Goal: Task Accomplishment & Management: Manage account settings

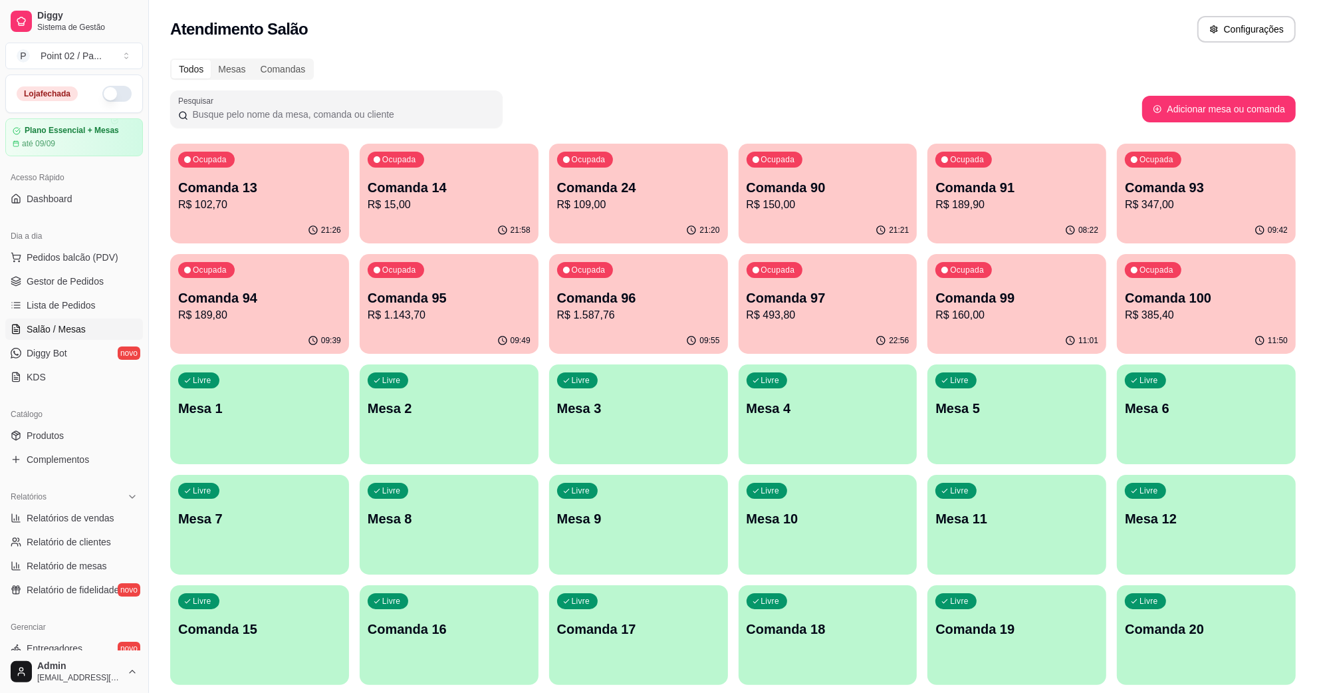
click at [1091, 9] on div "Atendimento Salão Configurações" at bounding box center [733, 25] width 1168 height 51
click at [847, 67] on div "Todos Mesas Comandas" at bounding box center [732, 68] width 1125 height 21
click at [437, 524] on p "Mesa 8" at bounding box center [449, 518] width 163 height 19
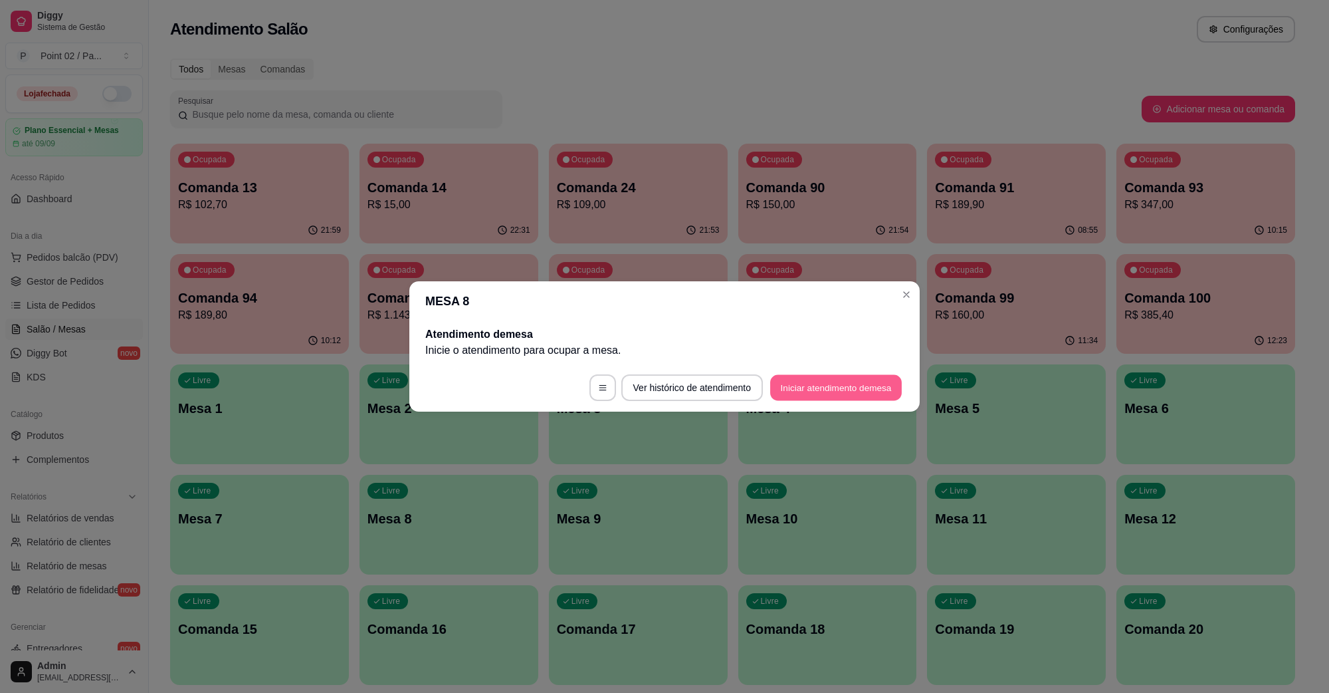
click at [885, 392] on button "Iniciar atendimento de mesa" at bounding box center [836, 388] width 132 height 26
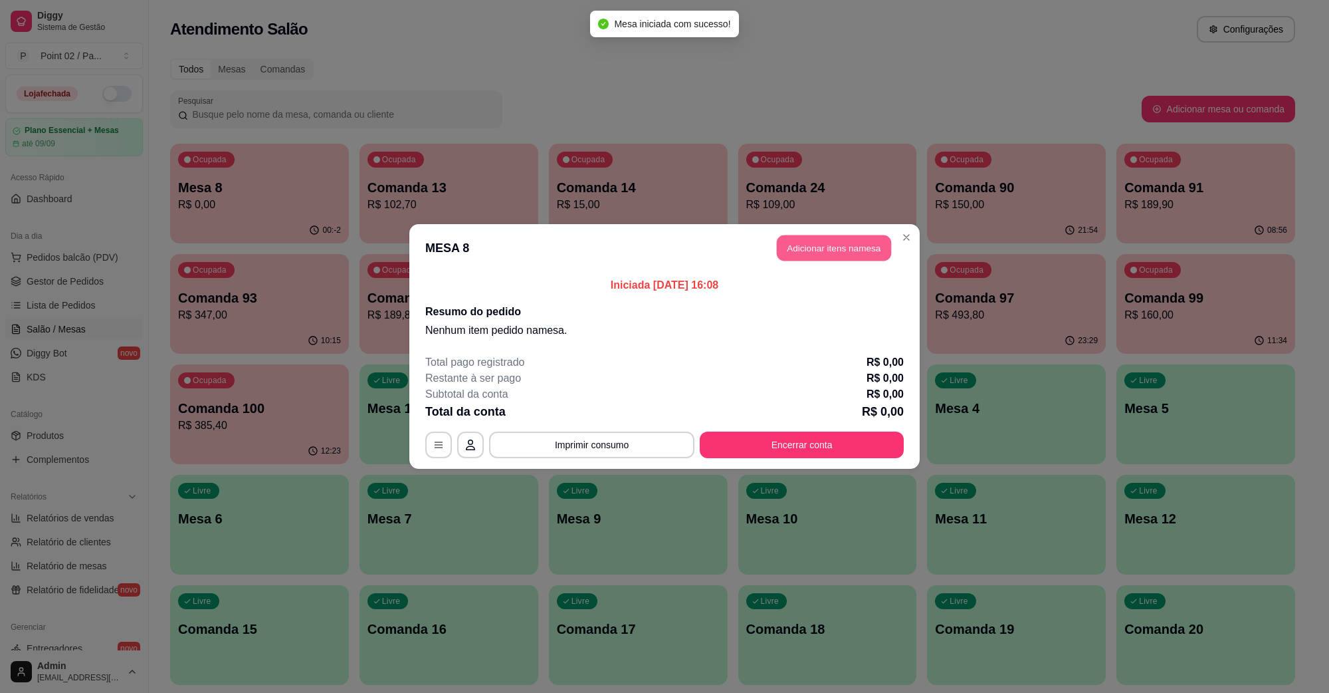
click at [861, 248] on button "Adicionar itens na mesa" at bounding box center [834, 248] width 114 height 26
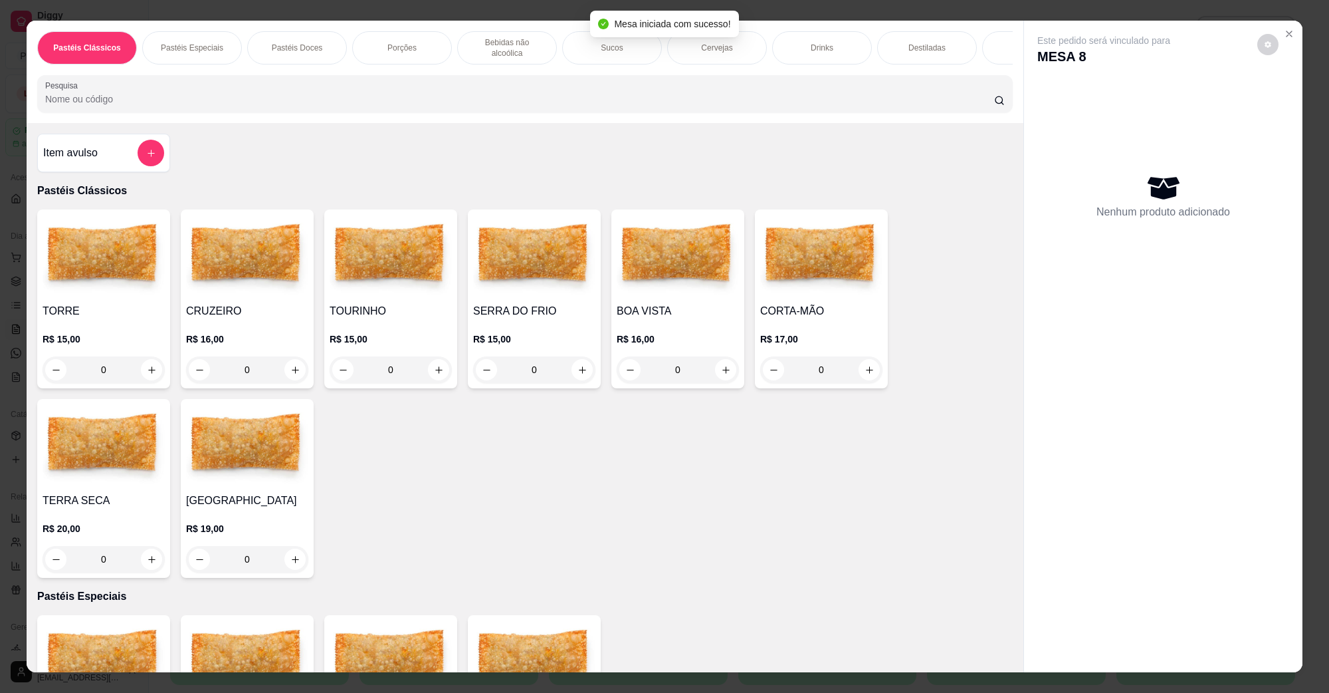
click at [642, 281] on img at bounding box center [678, 256] width 122 height 83
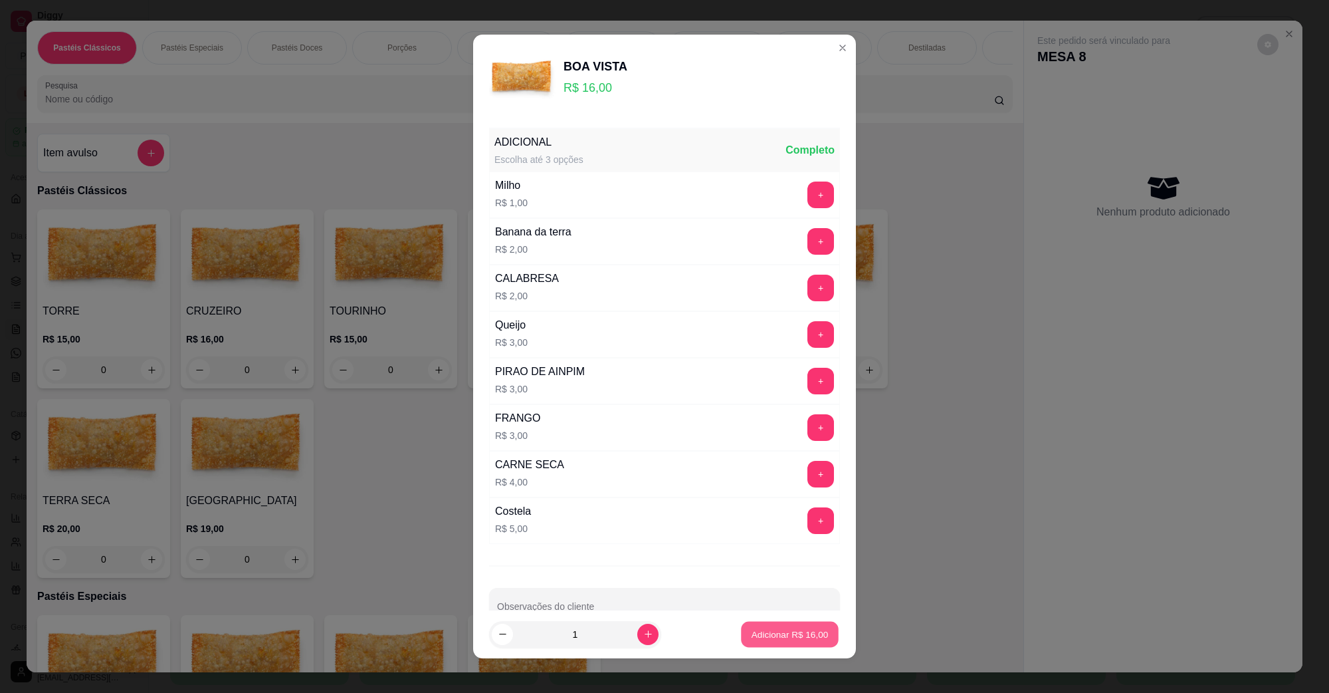
click at [760, 645] on button "Adicionar R$ 16,00" at bounding box center [790, 634] width 98 height 26
type input "1"
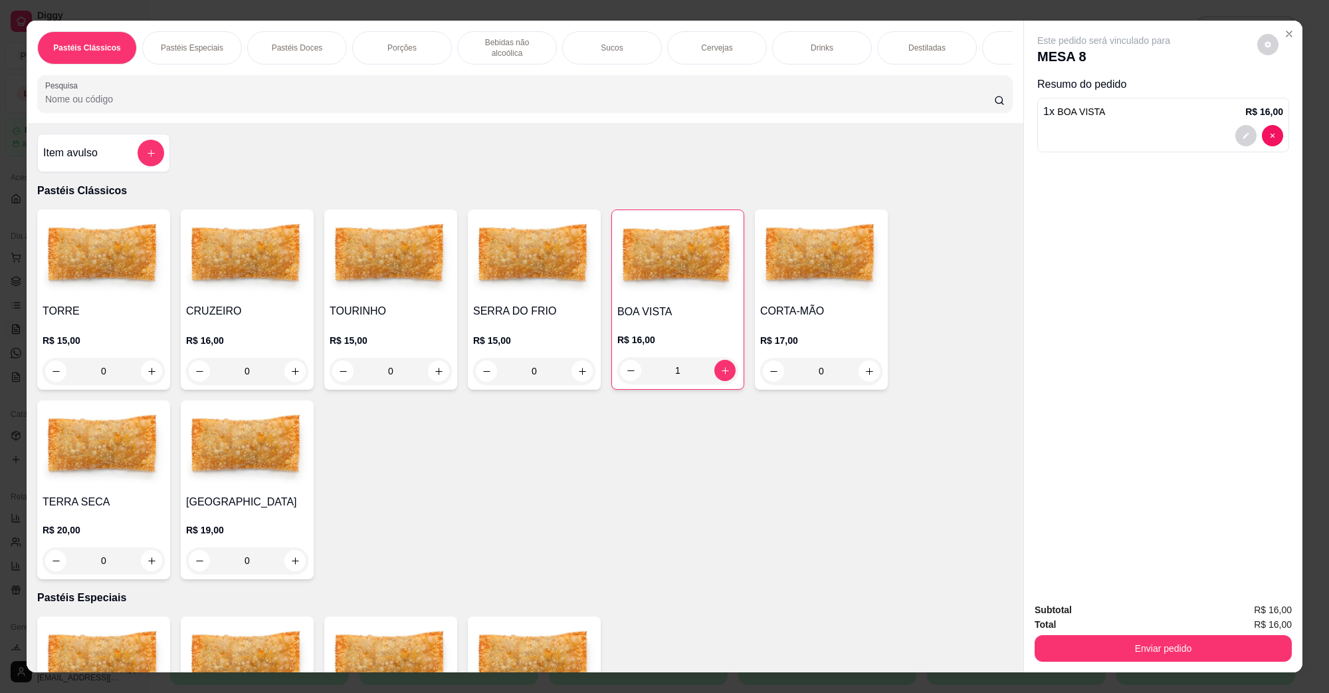
click at [1186, 657] on button "Enviar pedido" at bounding box center [1163, 648] width 257 height 27
click at [1108, 607] on button "Não registrar e enviar pedido" at bounding box center [1118, 615] width 138 height 25
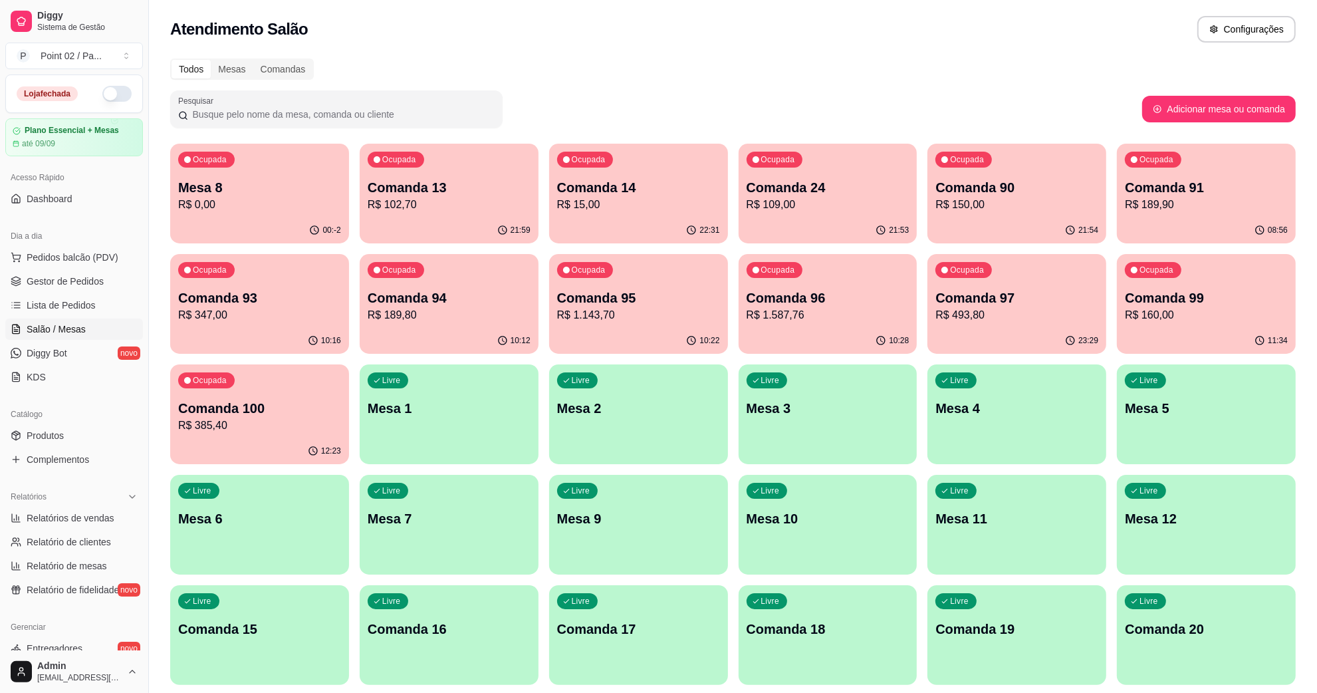
click at [297, 171] on div "Ocupada Mesa 8 R$ 0,00" at bounding box center [259, 181] width 179 height 74
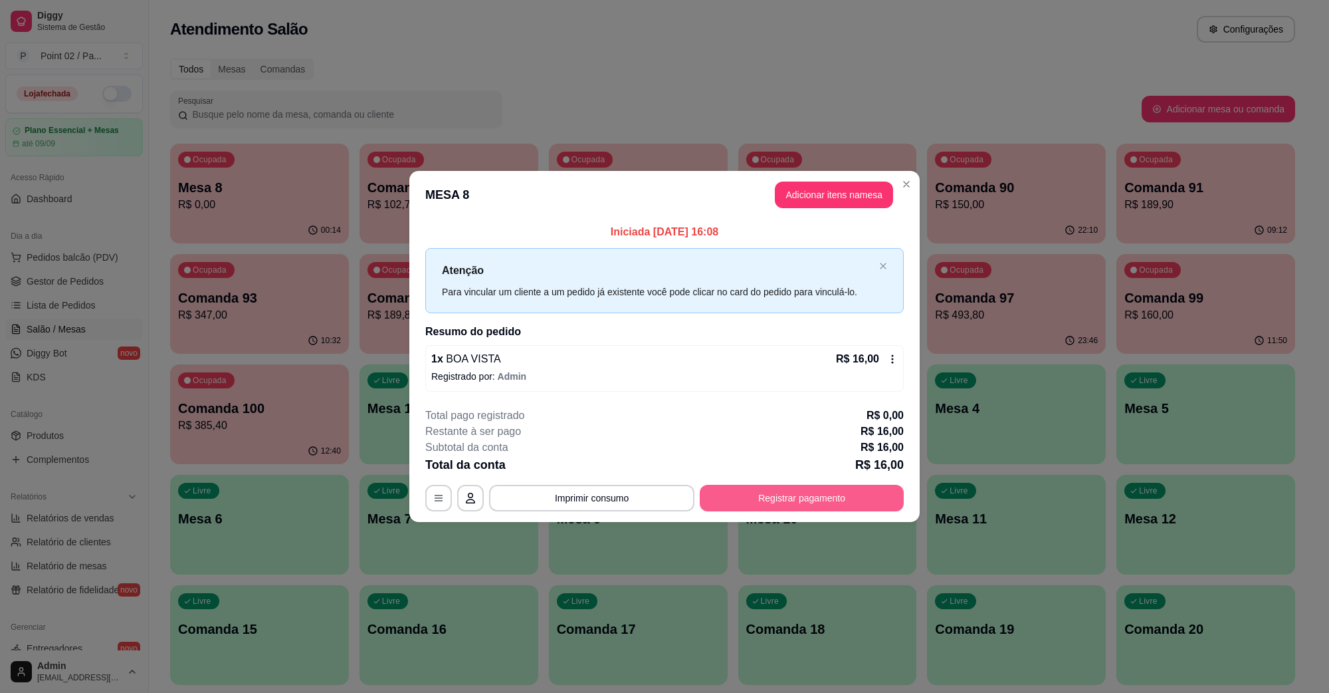
click at [848, 506] on button "Registrar pagamento" at bounding box center [802, 498] width 204 height 27
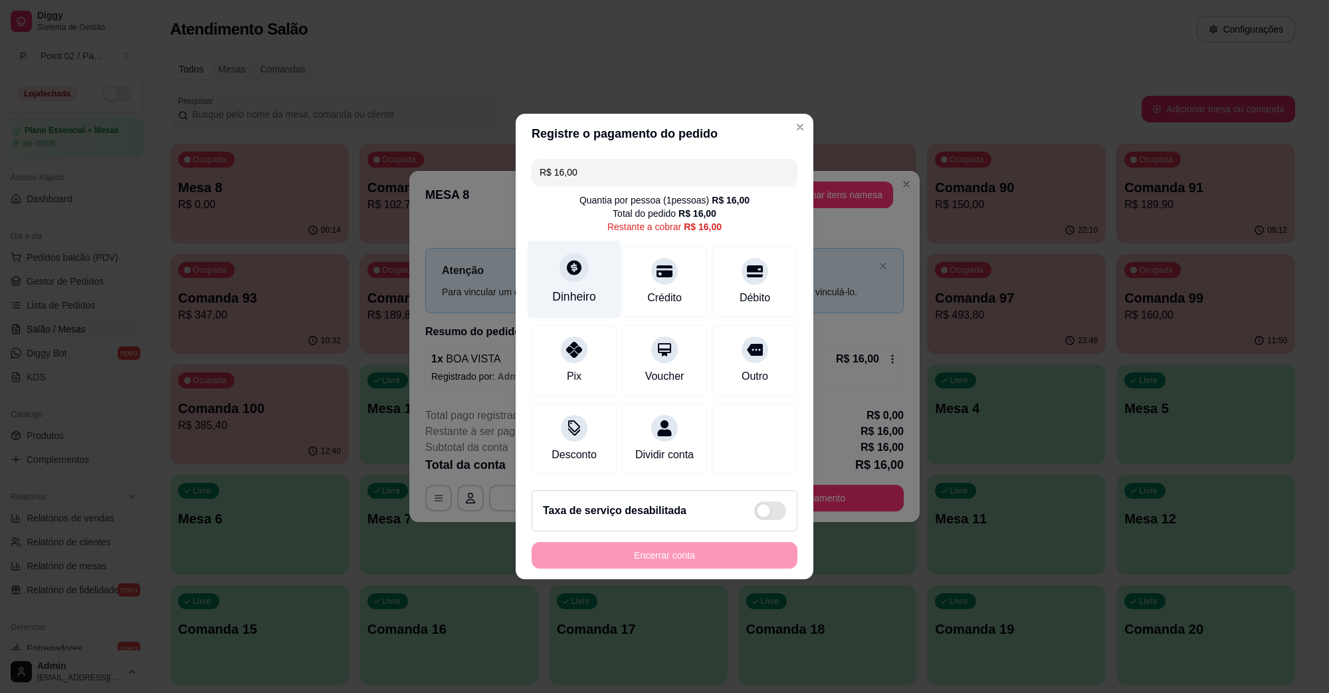
click at [573, 268] on div at bounding box center [574, 267] width 29 height 29
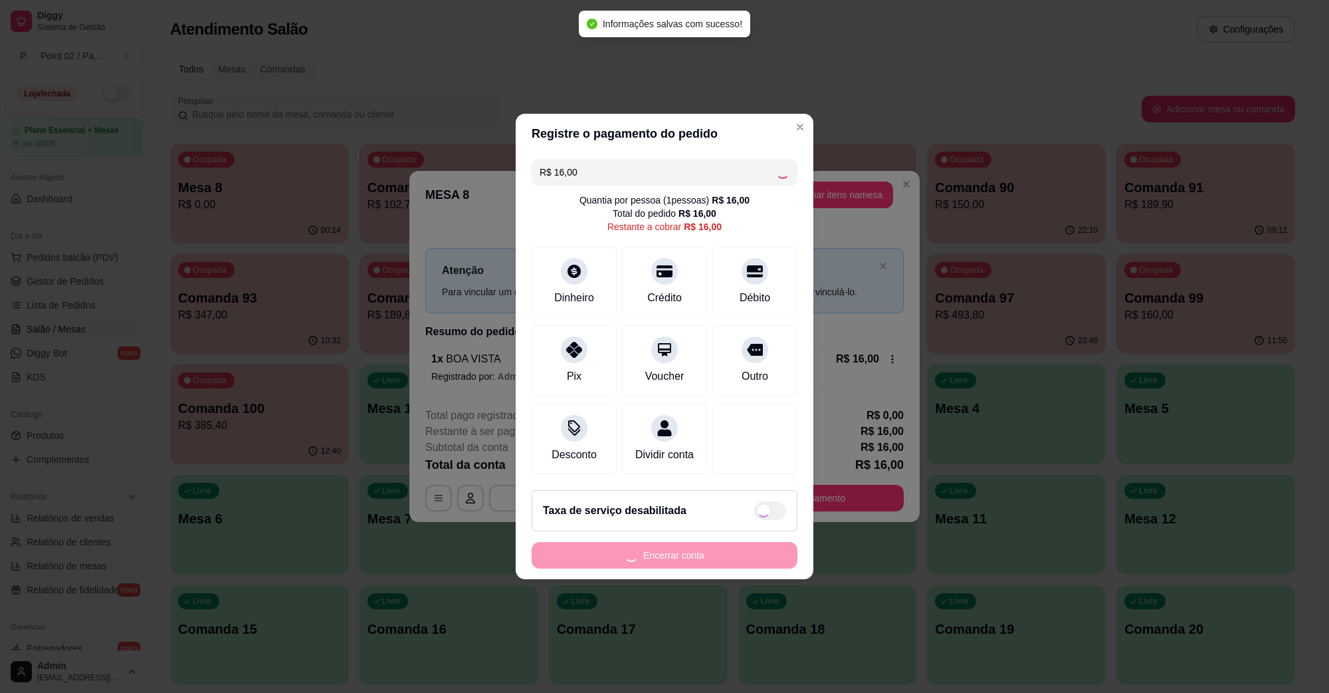
type input "R$ 0,00"
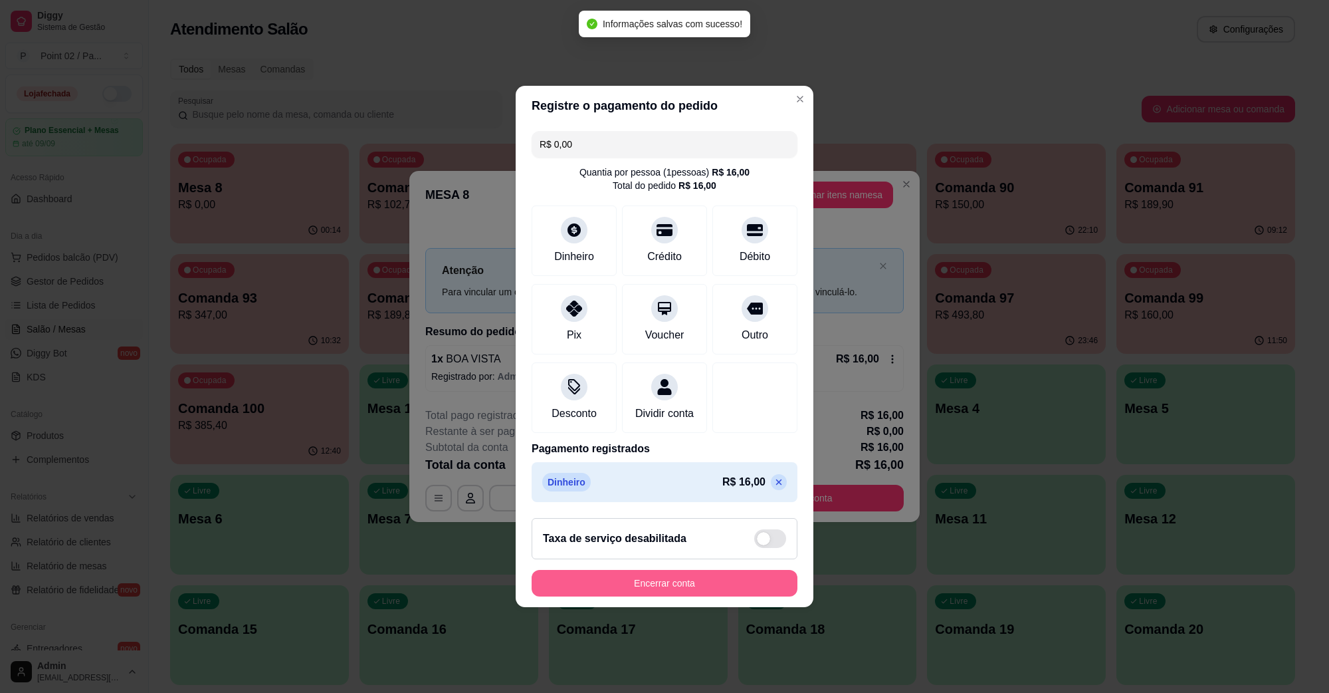
click at [748, 596] on button "Encerrar conta" at bounding box center [665, 583] width 266 height 27
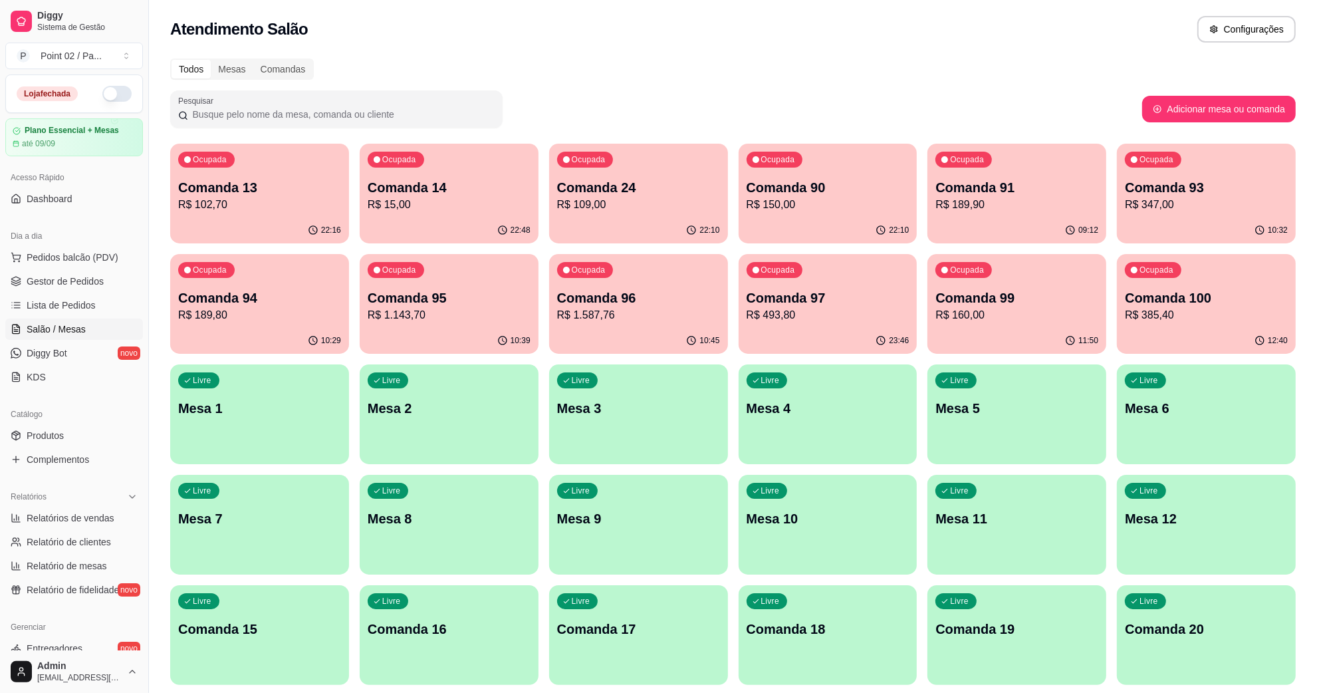
click at [102, 101] on button "button" at bounding box center [116, 94] width 29 height 16
click at [77, 436] on link "Produtos" at bounding box center [74, 435] width 138 height 21
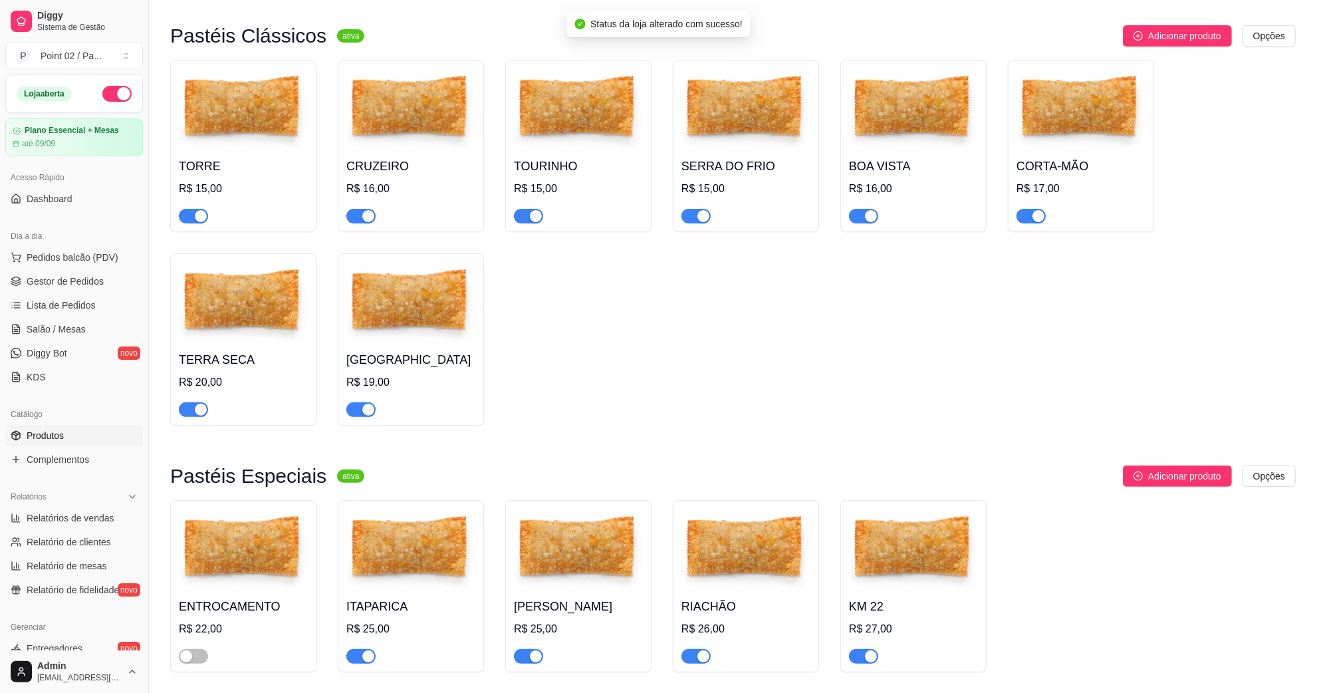
scroll to position [498, 0]
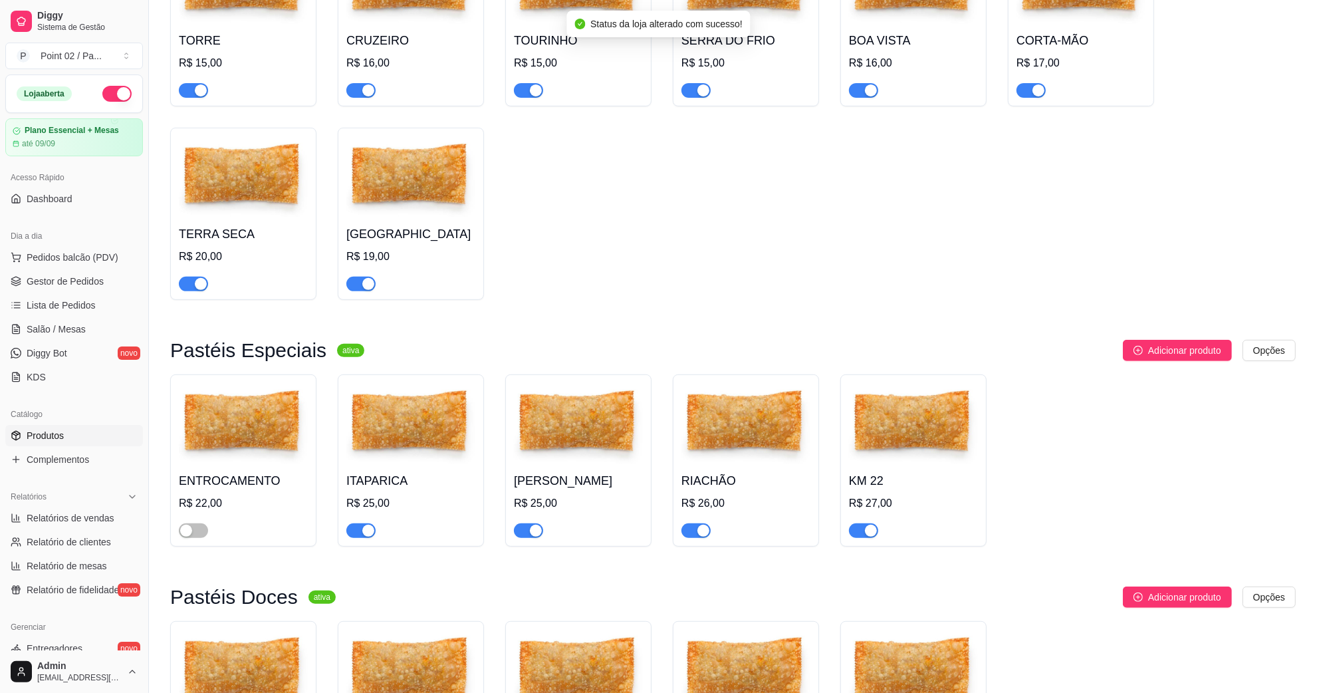
click at [256, 466] on img at bounding box center [243, 424] width 129 height 83
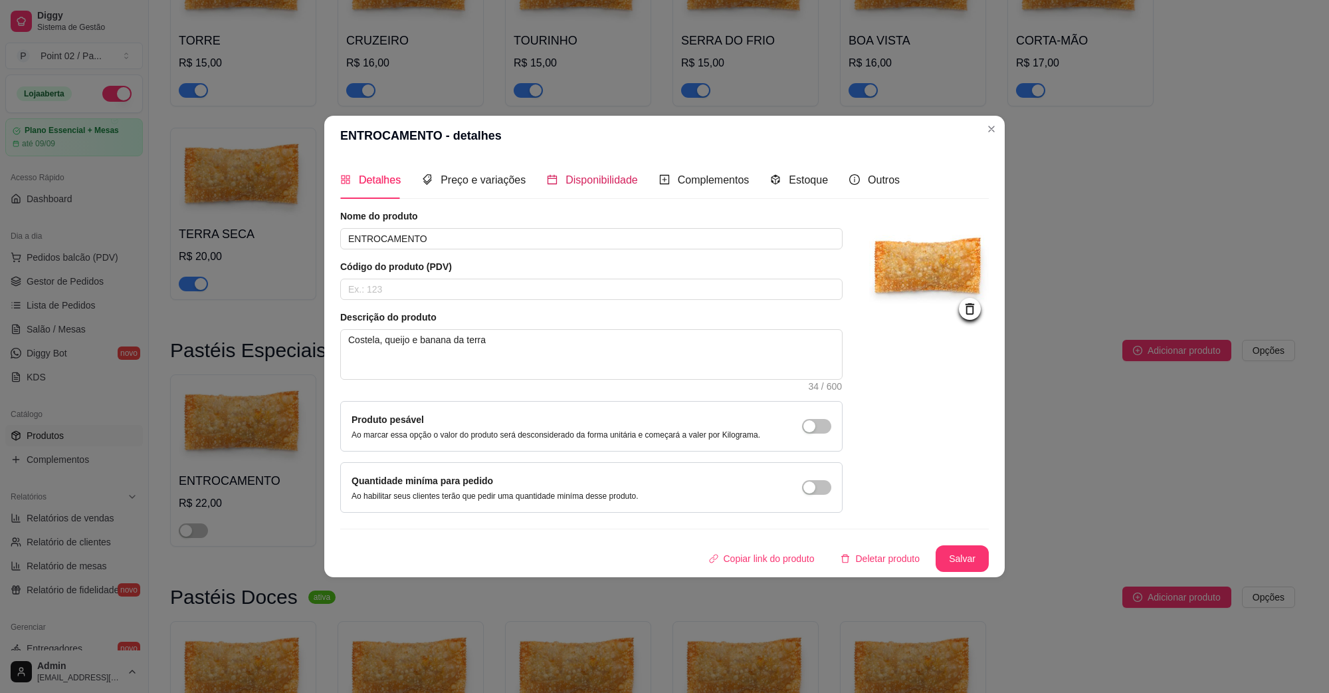
click at [627, 174] on span "Disponibilidade" at bounding box center [602, 179] width 72 height 11
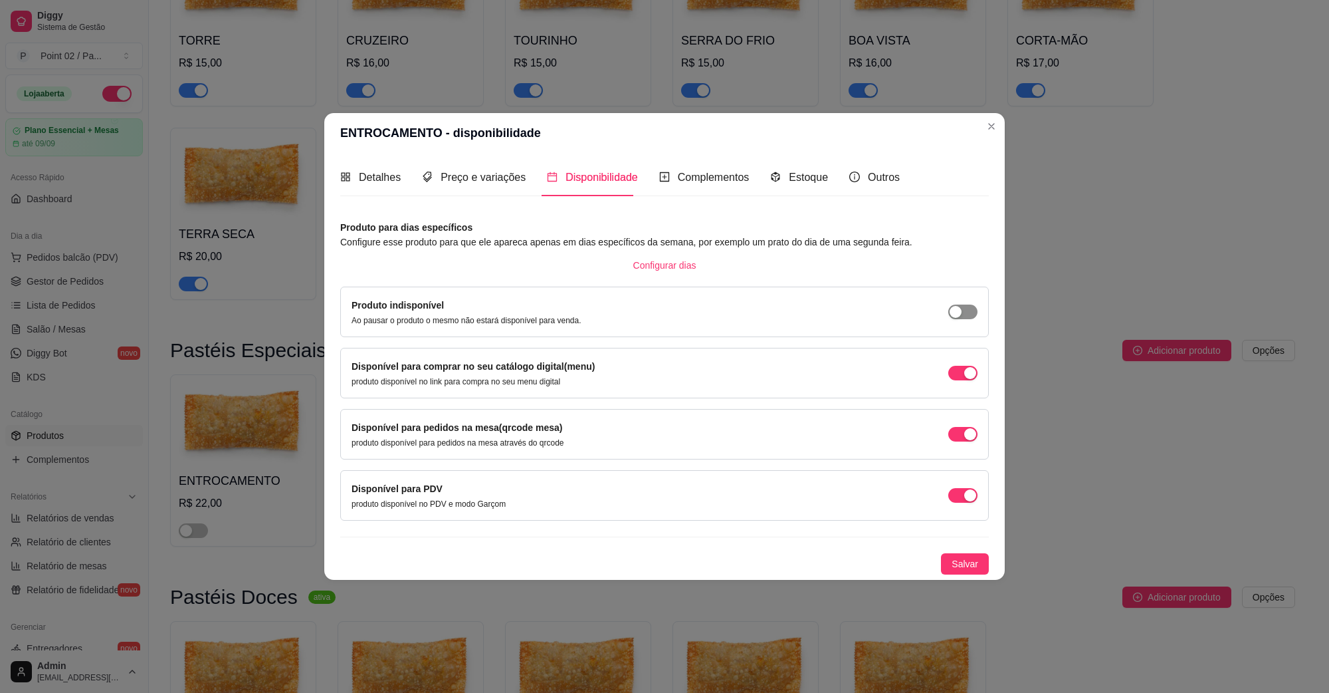
click at [962, 304] on span "button" at bounding box center [962, 311] width 29 height 15
click at [960, 560] on span "Salvar" at bounding box center [965, 563] width 27 height 15
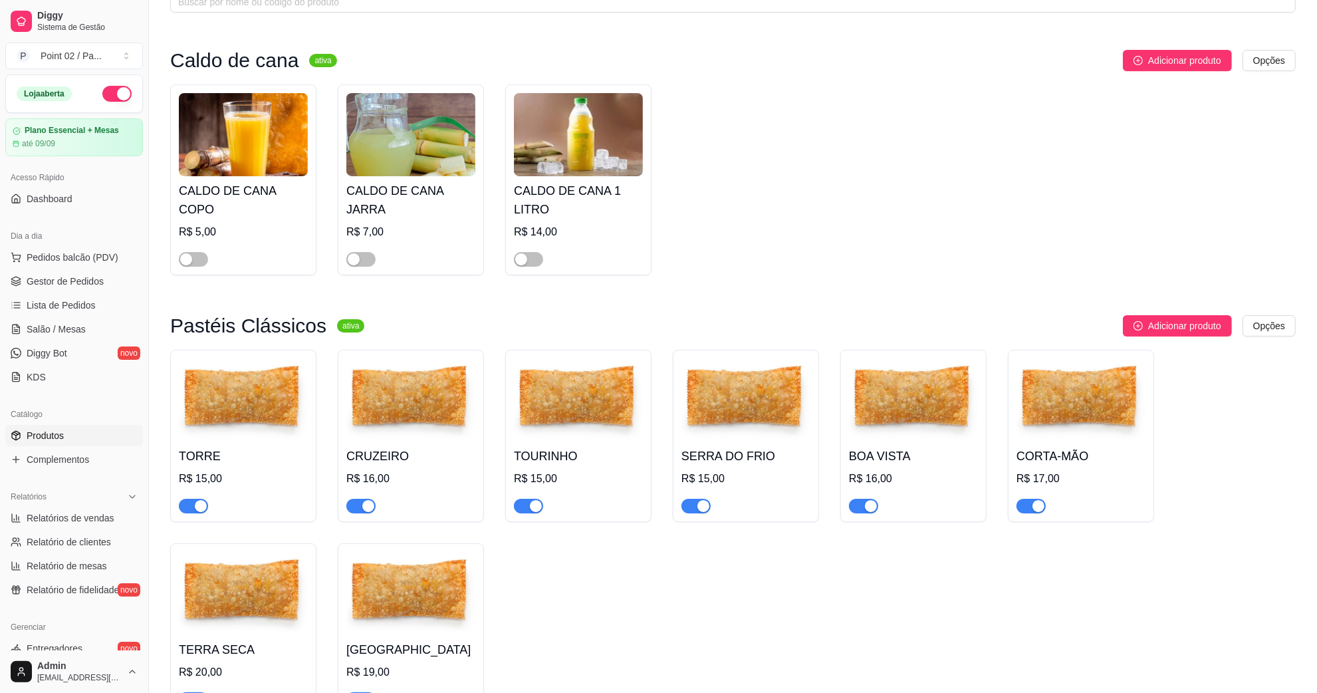
scroll to position [0, 0]
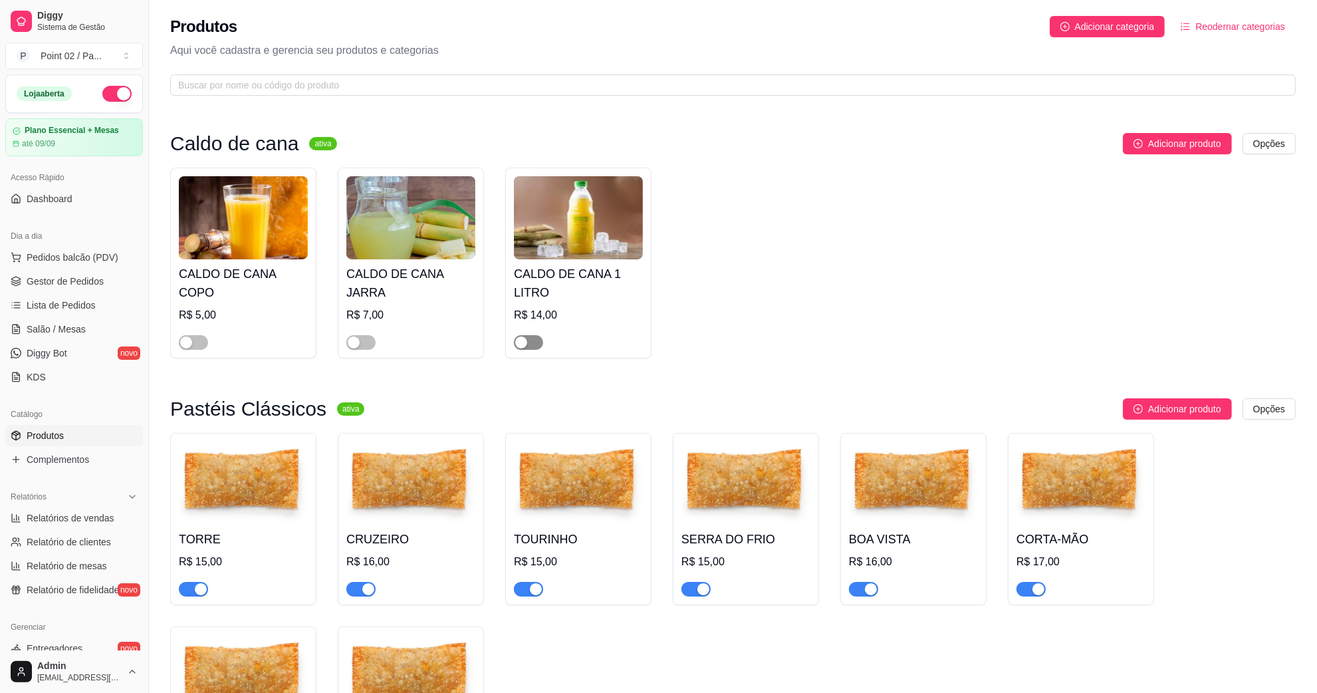
click at [520, 342] on div "button" at bounding box center [521, 342] width 12 height 12
click at [354, 346] on div "button" at bounding box center [354, 342] width 12 height 12
click at [213, 344] on div at bounding box center [243, 336] width 129 height 27
click at [201, 343] on span "button" at bounding box center [193, 342] width 29 height 15
click at [286, 245] on img at bounding box center [243, 217] width 129 height 83
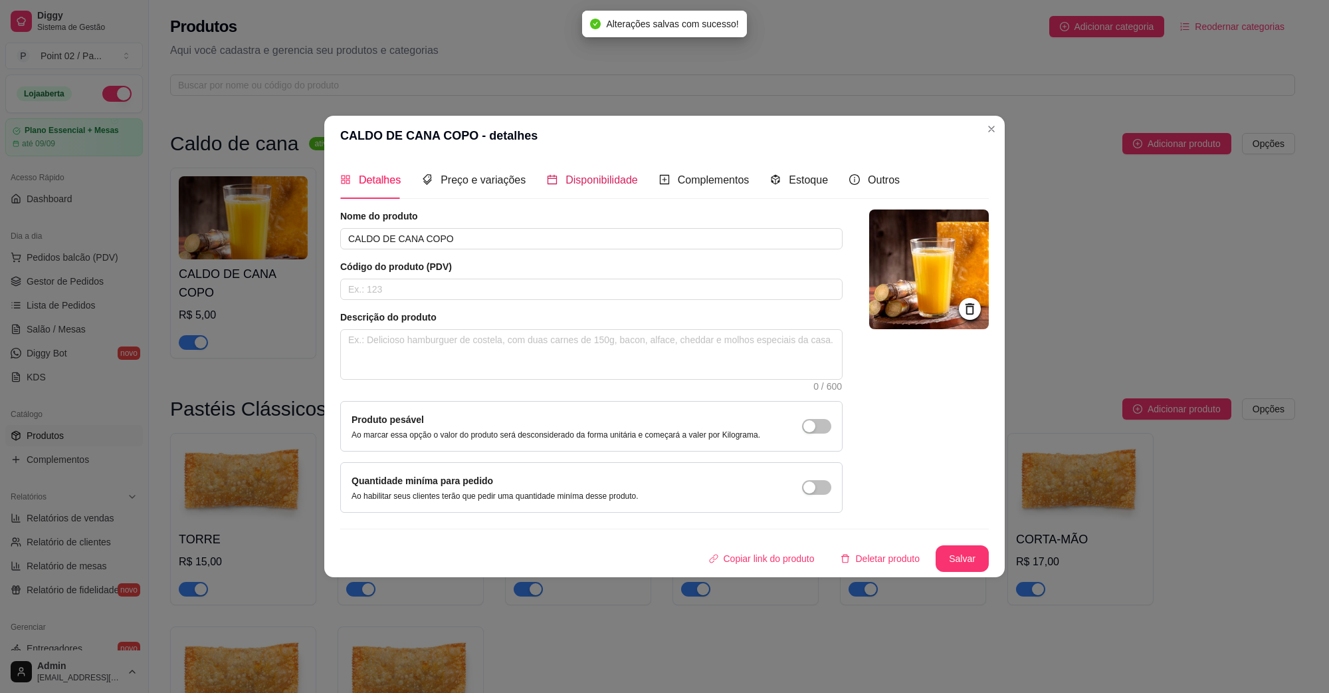
click at [558, 171] on div "Disponibilidade" at bounding box center [592, 179] width 91 height 17
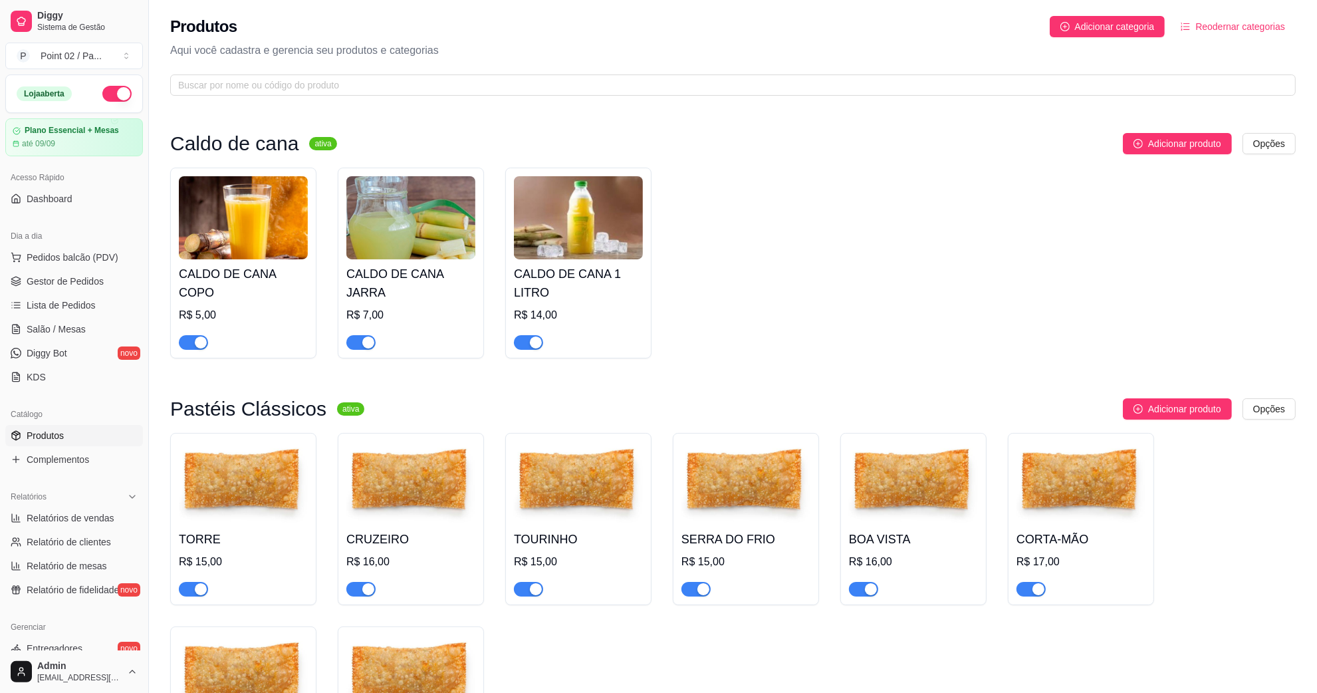
click at [351, 233] on img at bounding box center [410, 217] width 129 height 83
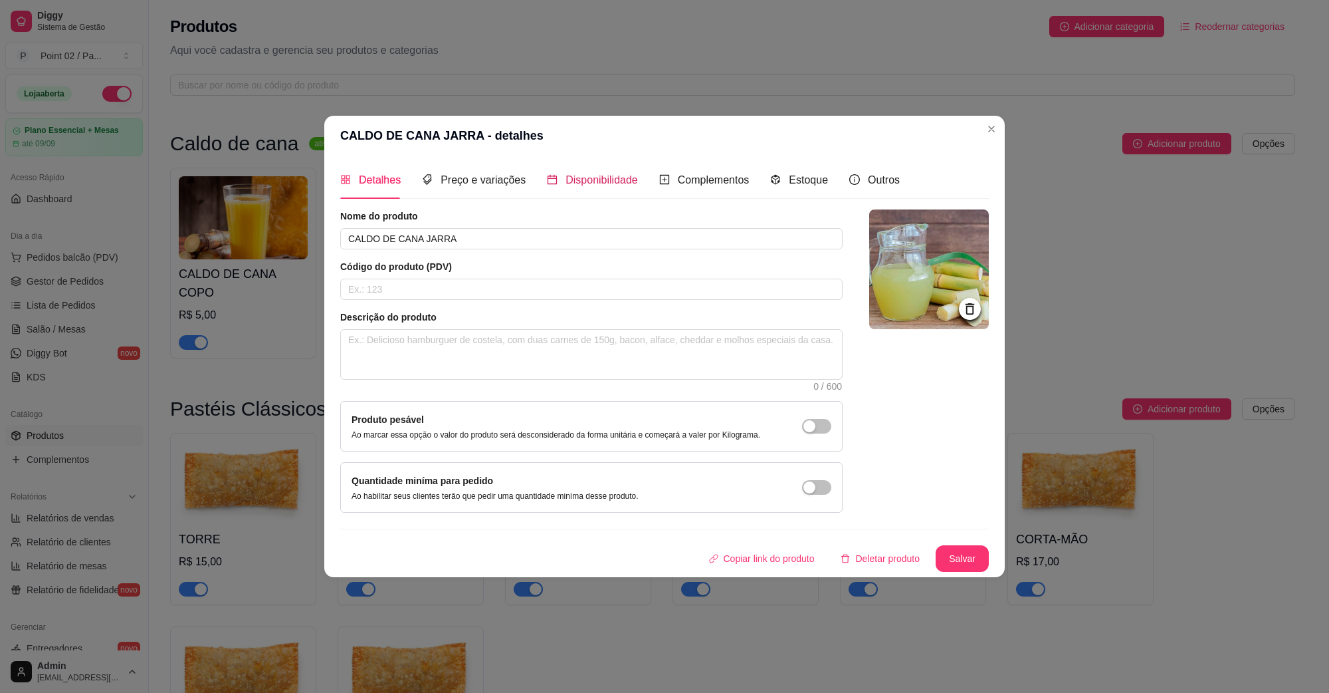
click at [575, 186] on div "Disponibilidade" at bounding box center [592, 179] width 91 height 17
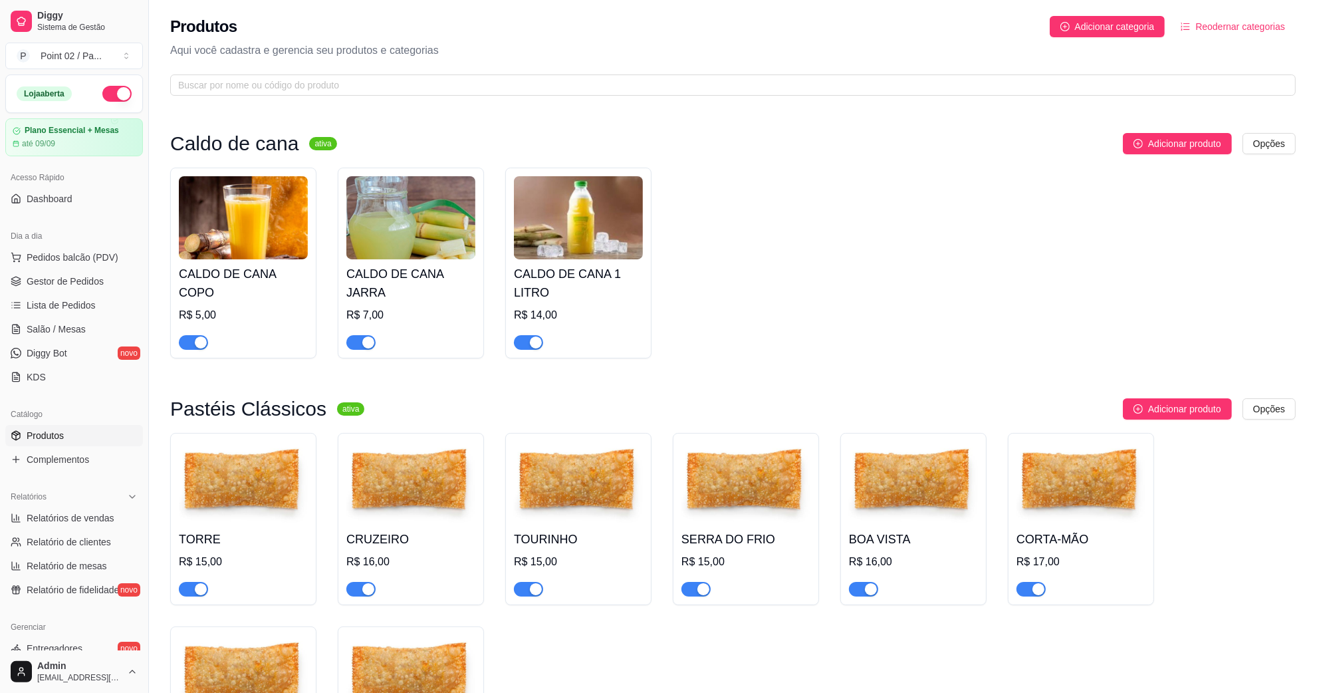
click at [595, 211] on img at bounding box center [578, 217] width 129 height 83
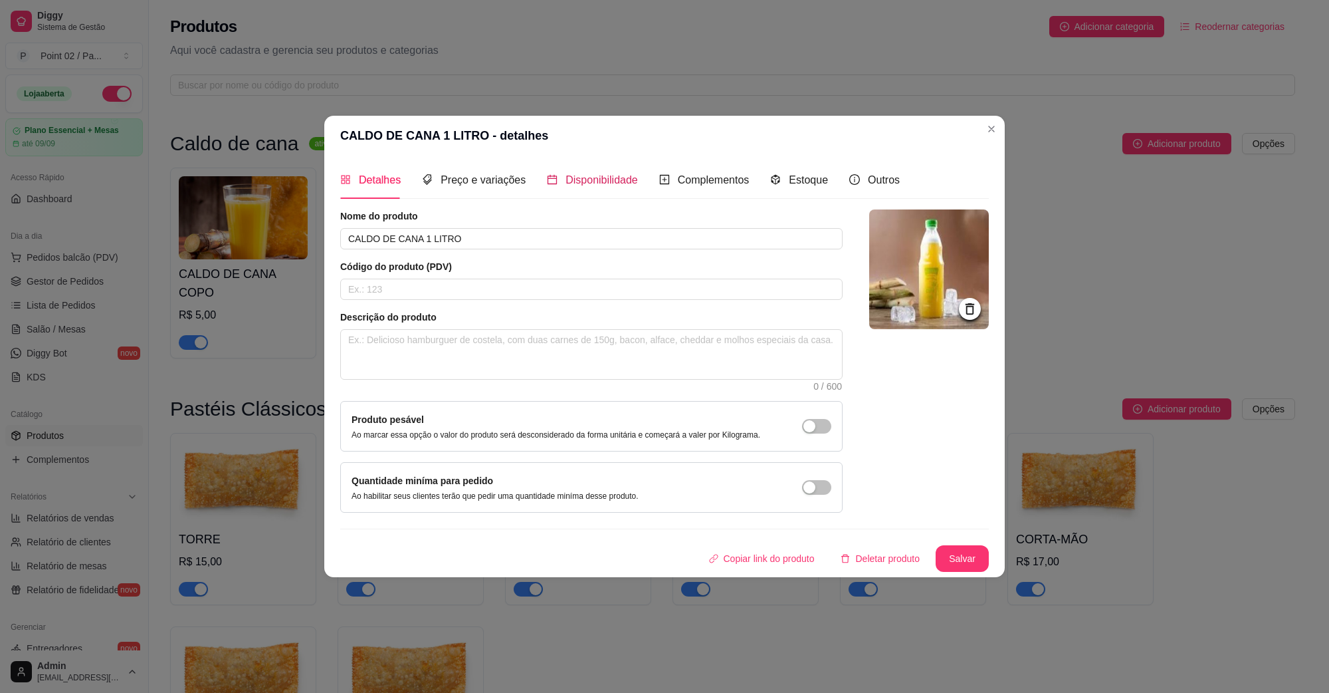
click at [592, 183] on span "Disponibilidade" at bounding box center [602, 179] width 72 height 11
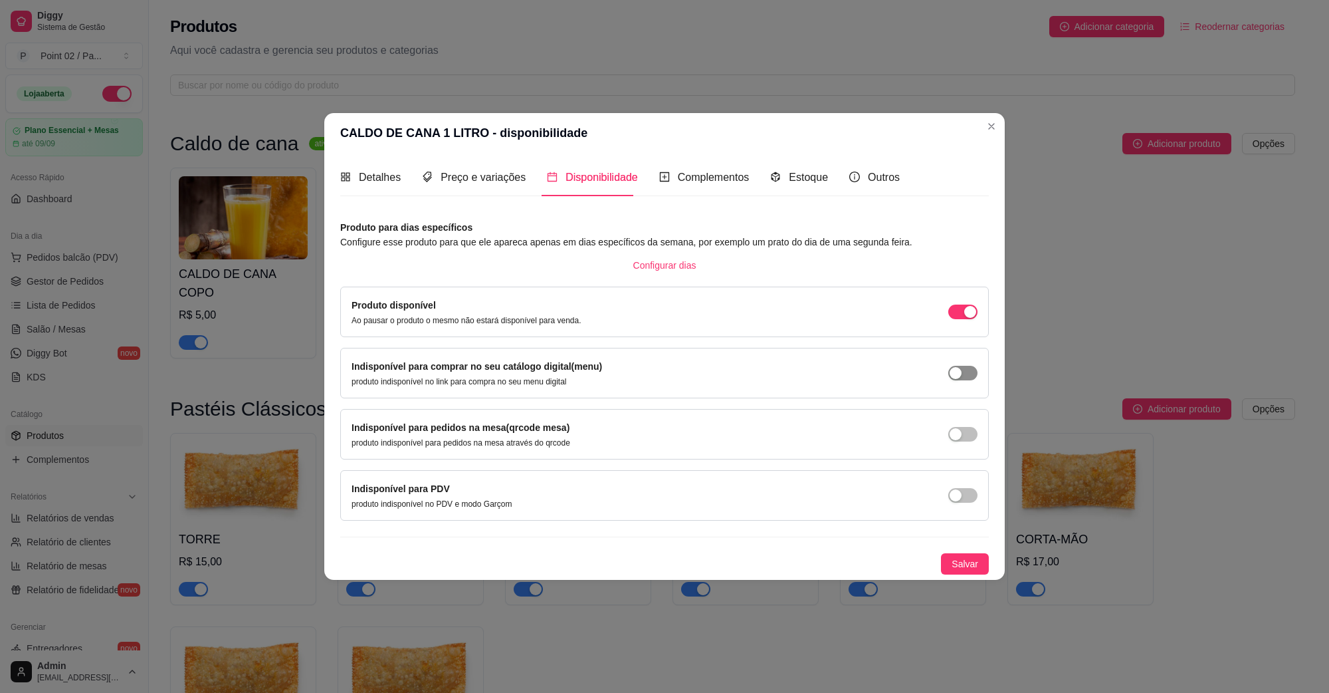
click at [960, 369] on div "button" at bounding box center [956, 373] width 12 height 12
click at [959, 434] on div "button" at bounding box center [956, 434] width 12 height 12
click at [965, 496] on span "button" at bounding box center [962, 495] width 29 height 15
click at [978, 566] on button "Salvar" at bounding box center [965, 563] width 48 height 21
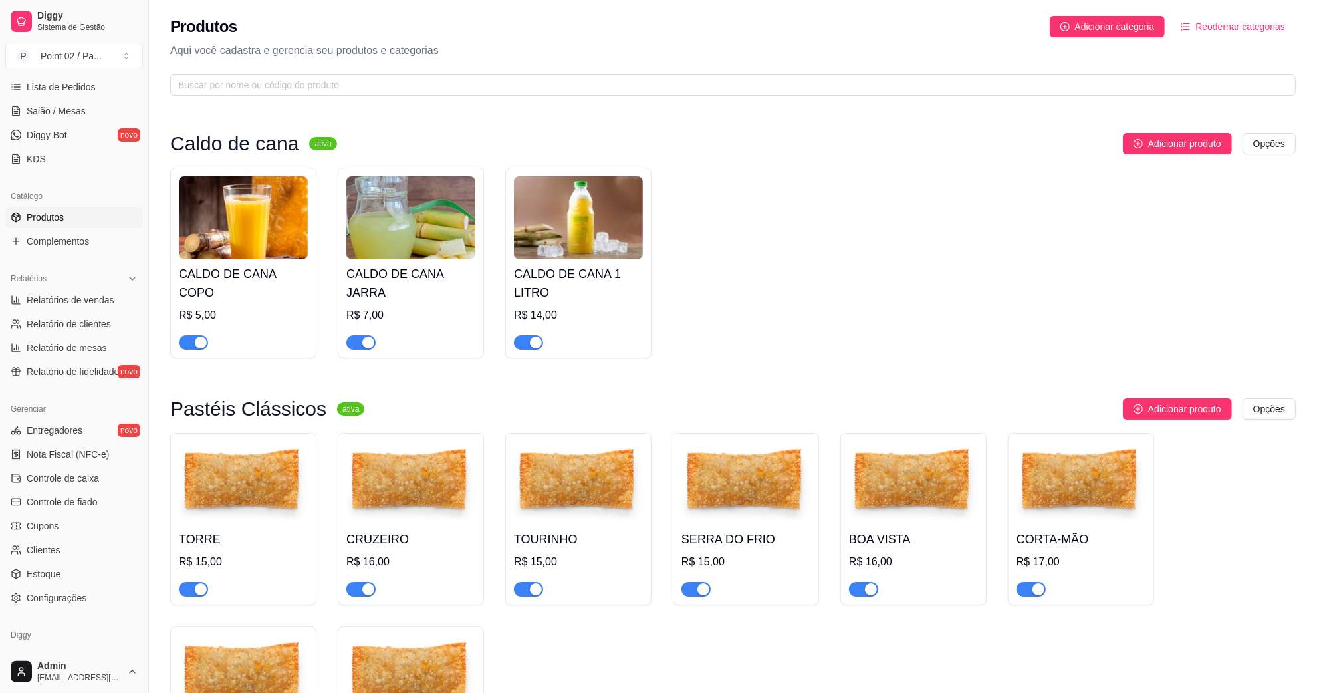
scroll to position [231, 0]
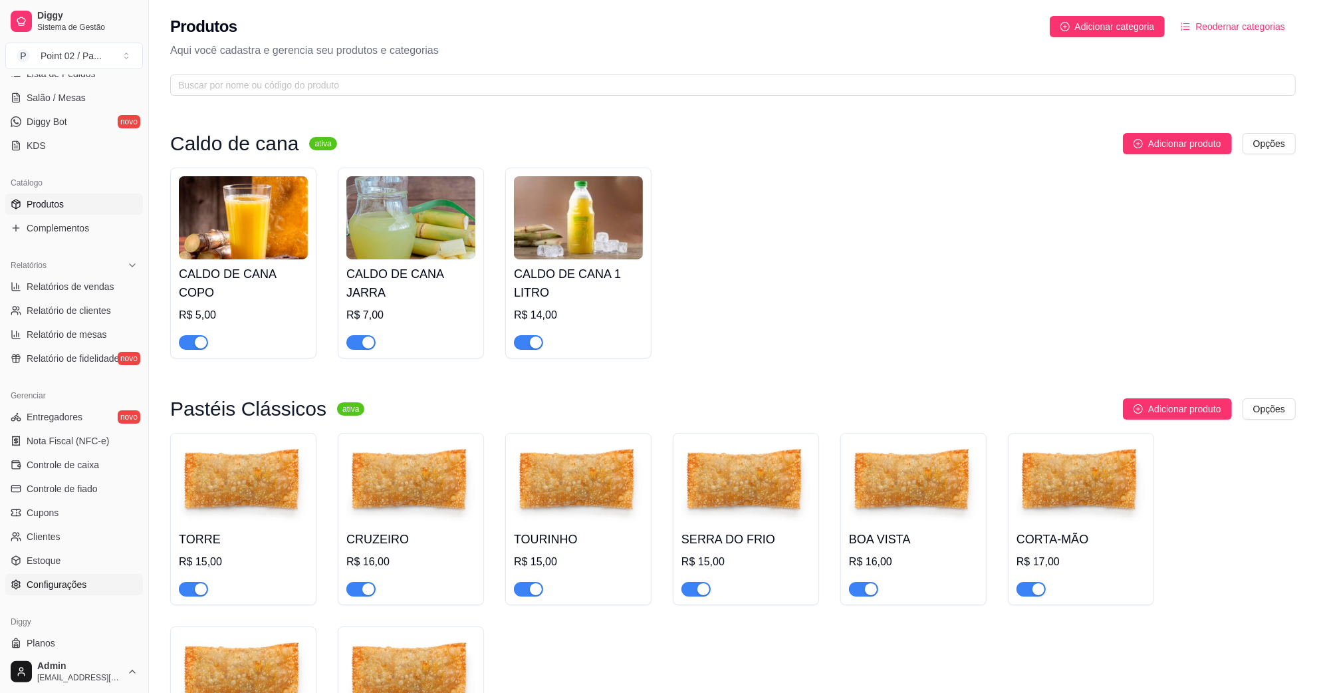
click at [76, 580] on span "Configurações" at bounding box center [57, 584] width 60 height 13
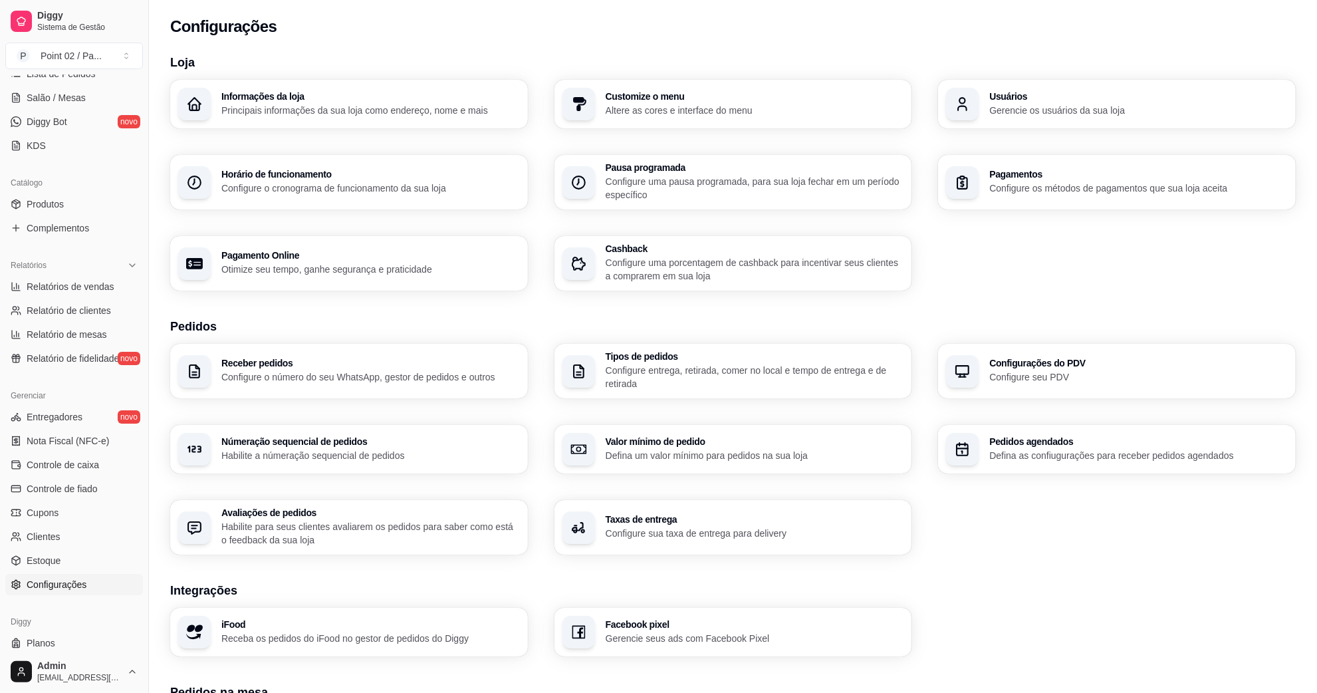
click at [632, 180] on p "Configure uma pausa programada, para sua loja fechar em um período específico" at bounding box center [754, 188] width 298 height 27
click at [383, 187] on p "Configure o cronograma de funcionamento da sua loja" at bounding box center [370, 187] width 298 height 13
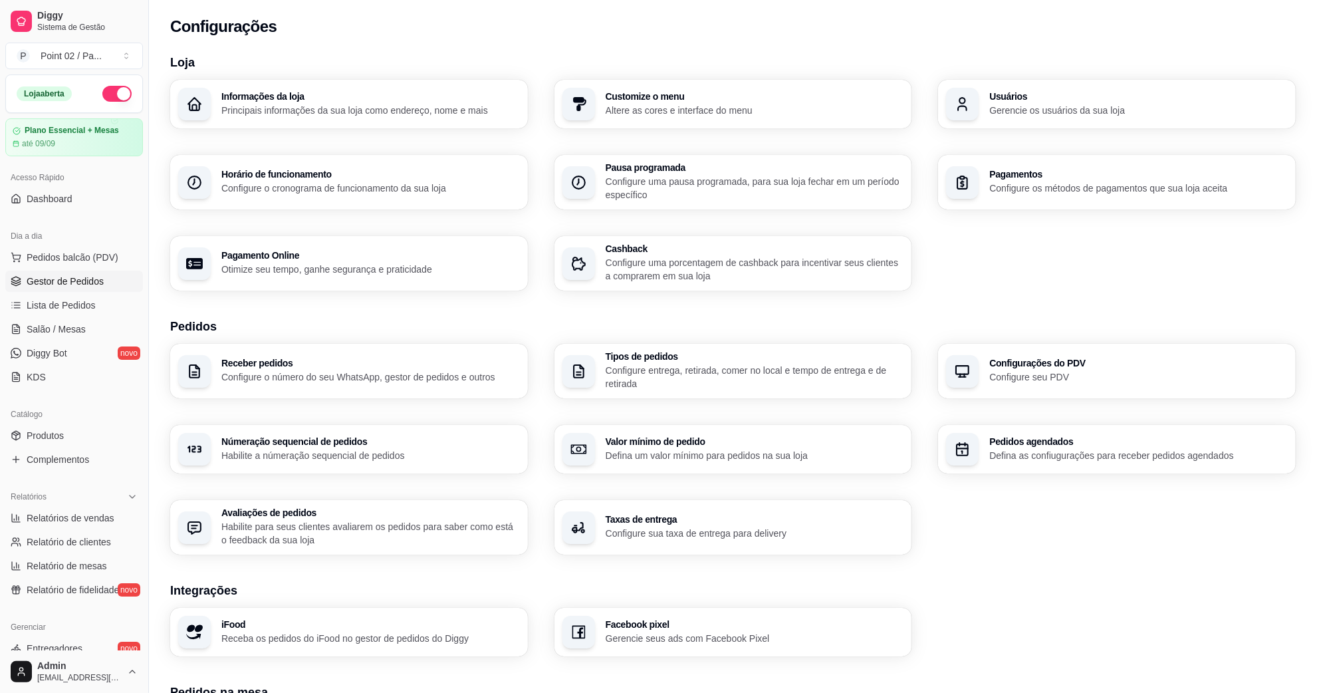
click at [81, 284] on span "Gestor de Pedidos" at bounding box center [65, 280] width 77 height 13
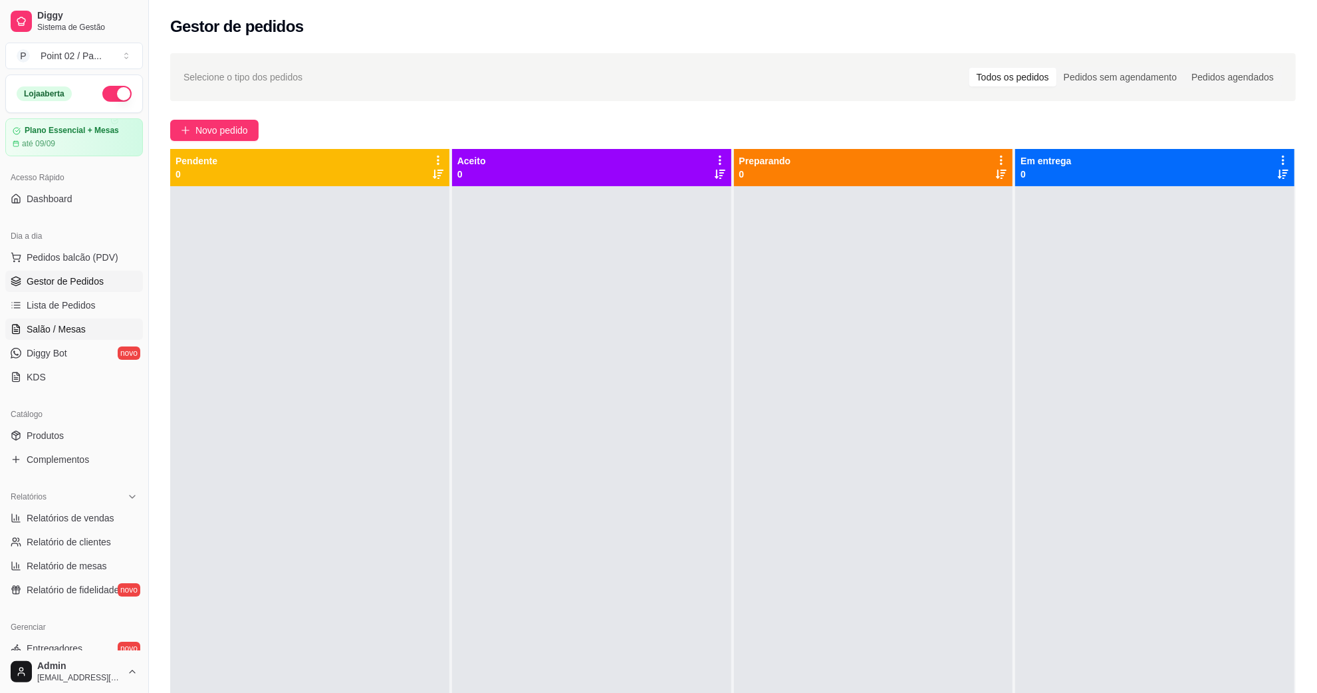
click at [72, 324] on span "Salão / Mesas" at bounding box center [56, 328] width 59 height 13
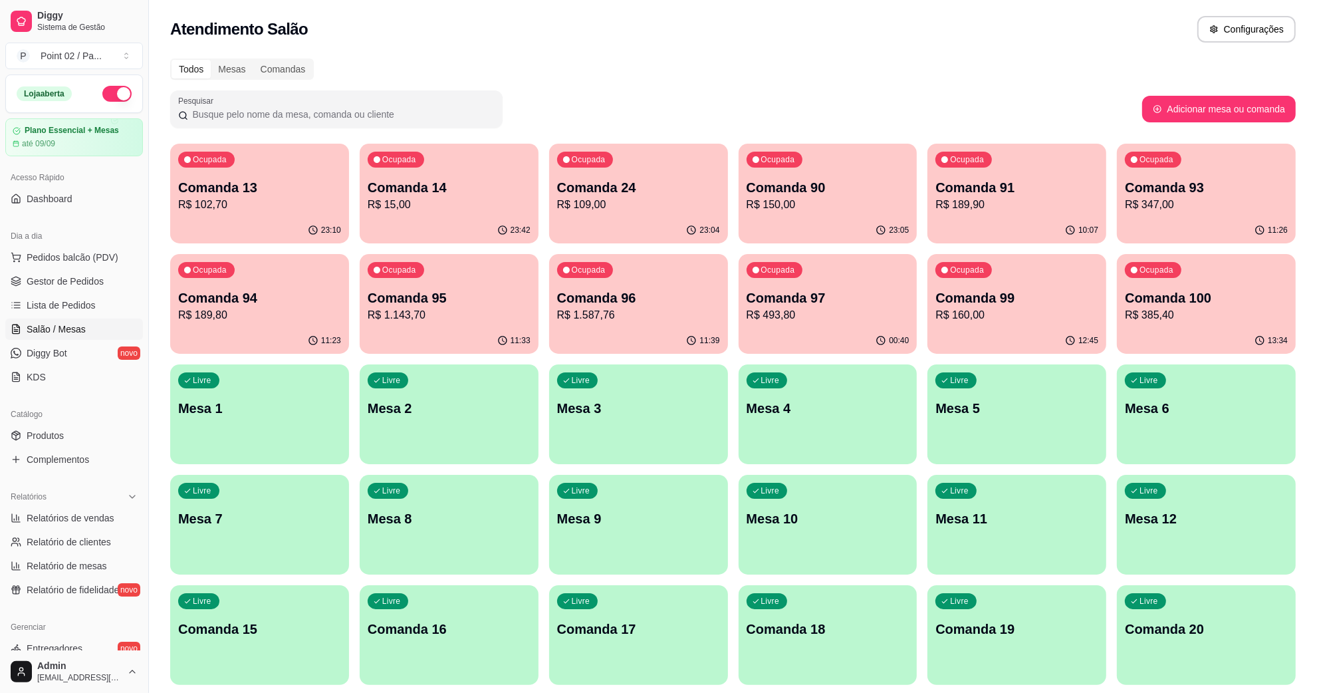
click at [848, 620] on p "Comanda 18" at bounding box center [827, 628] width 163 height 19
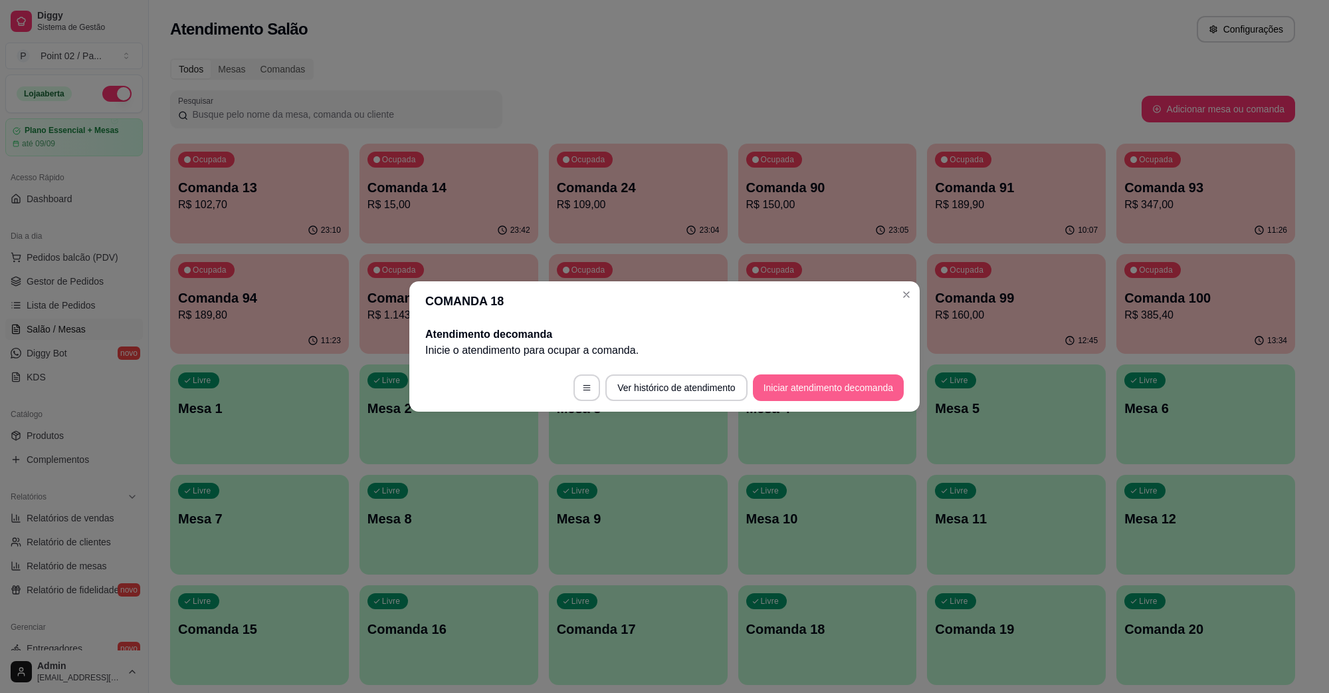
click at [845, 380] on button "Iniciar atendimento de comanda" at bounding box center [828, 387] width 151 height 27
click at [768, 333] on div at bounding box center [664, 342] width 292 height 27
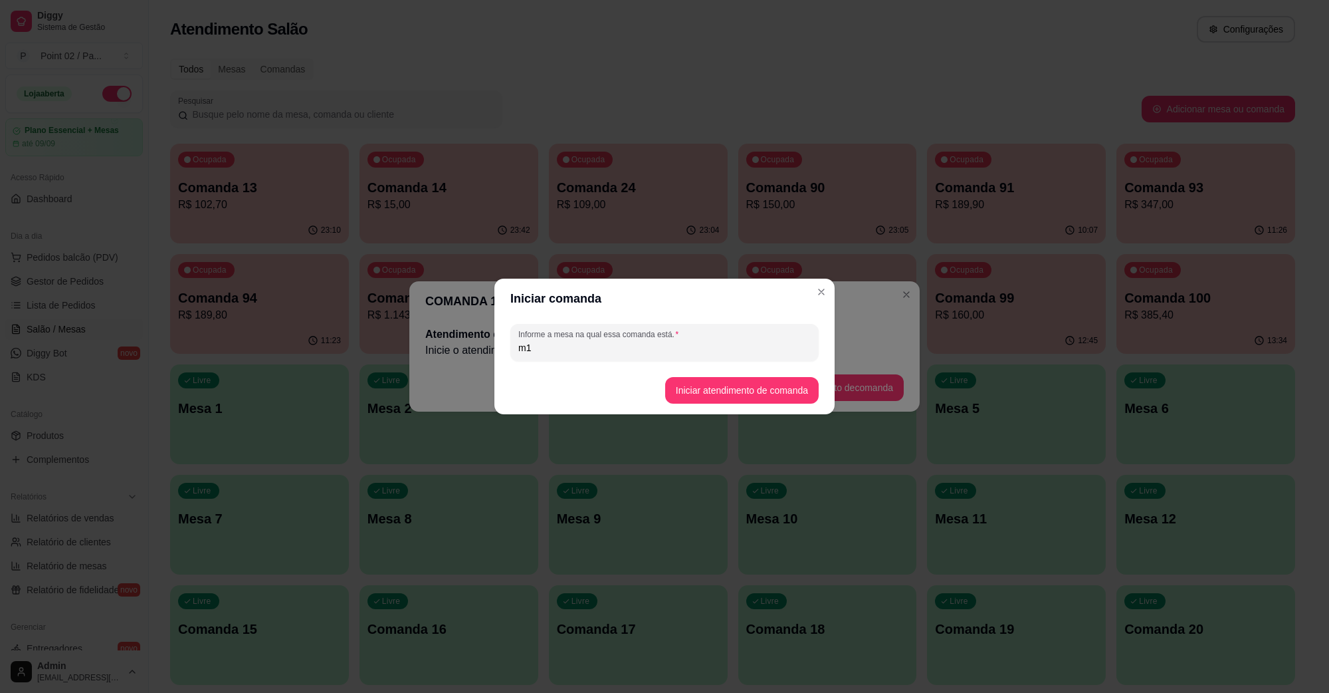
type input "m1"
click at [733, 372] on footer "Iniciar atendimento de comanda" at bounding box center [664, 390] width 340 height 48
click at [732, 384] on button "Iniciar atendimento de comanda" at bounding box center [741, 391] width 149 height 26
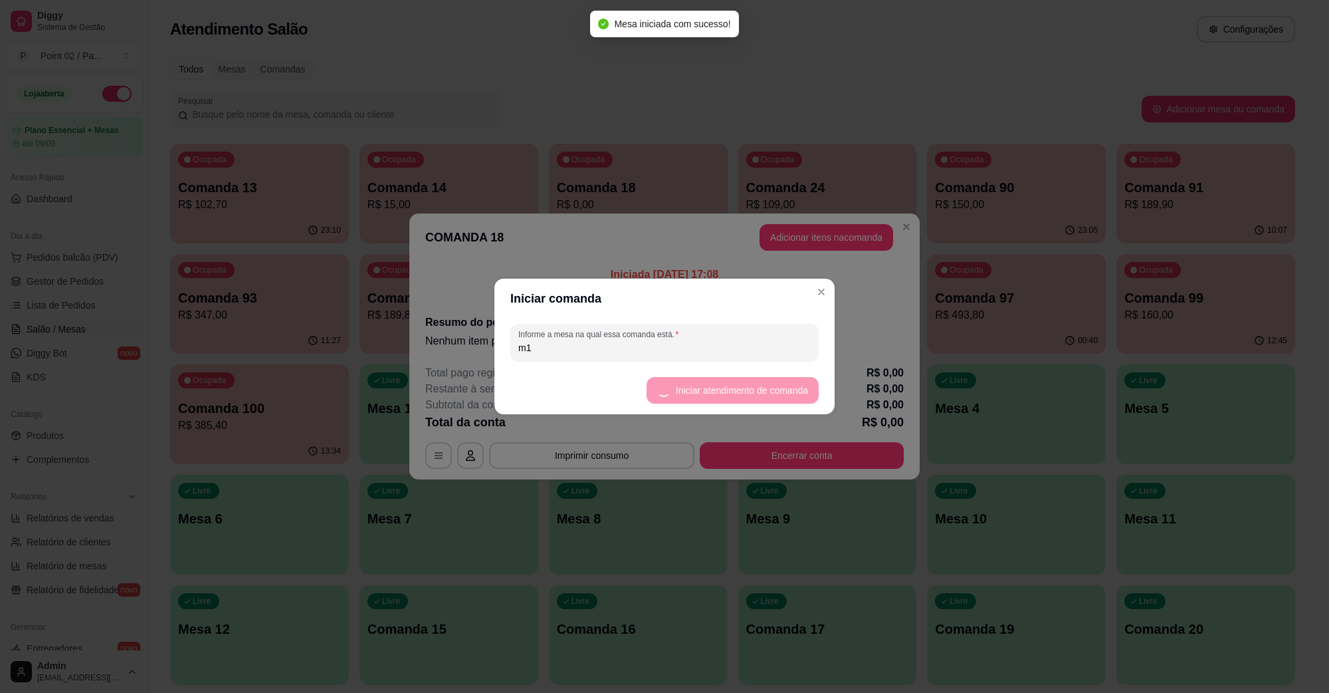
click at [822, 228] on button "Adicionar itens na comanda" at bounding box center [827, 237] width 134 height 27
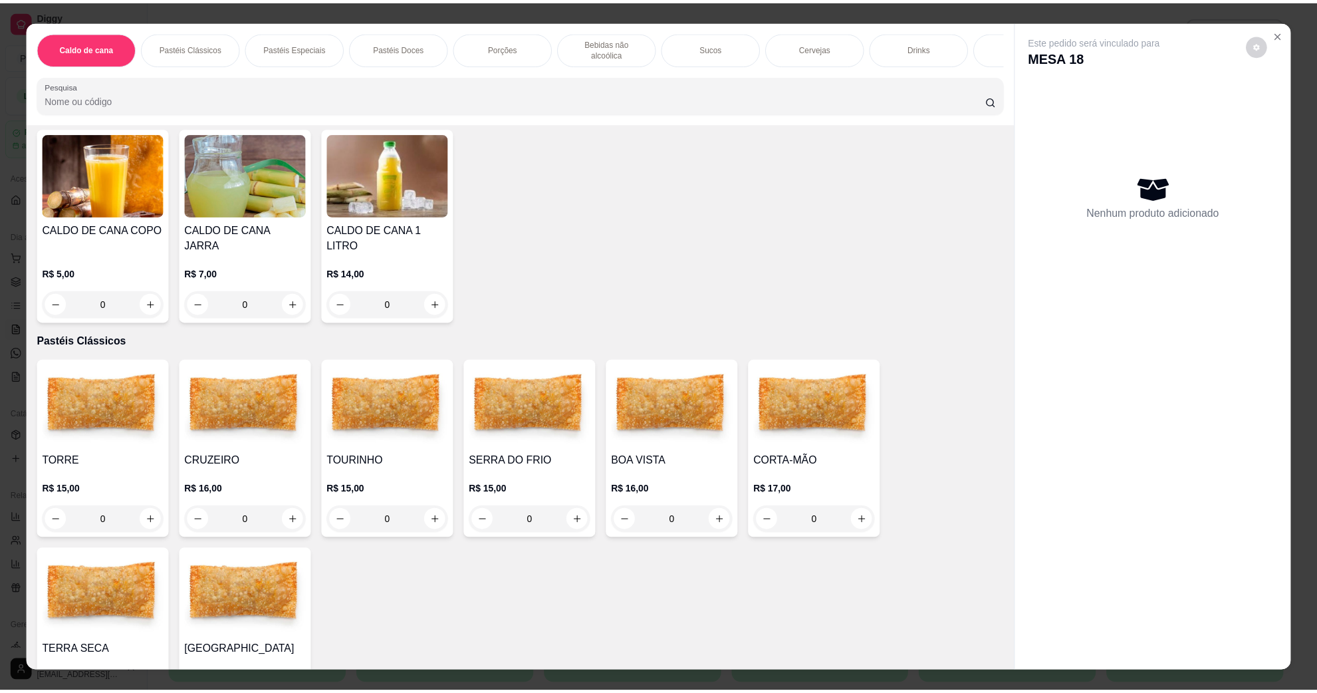
scroll to position [166, 0]
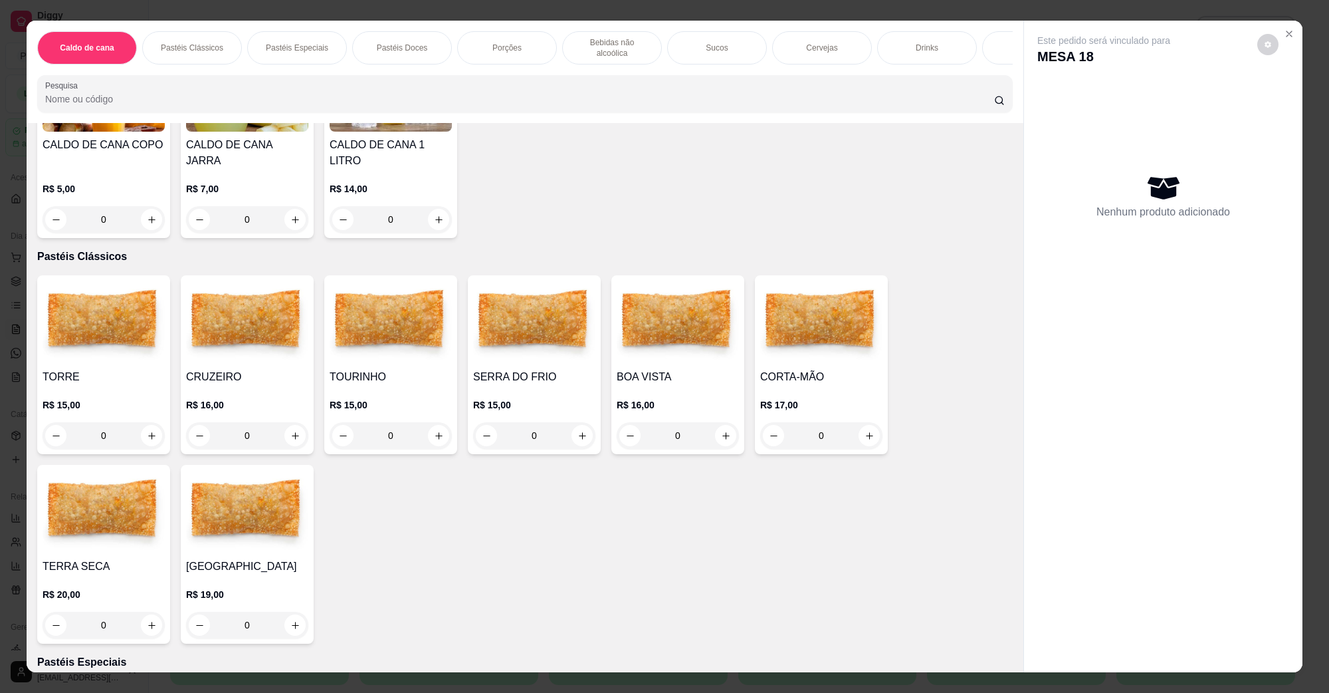
click at [652, 348] on img at bounding box center [678, 321] width 122 height 83
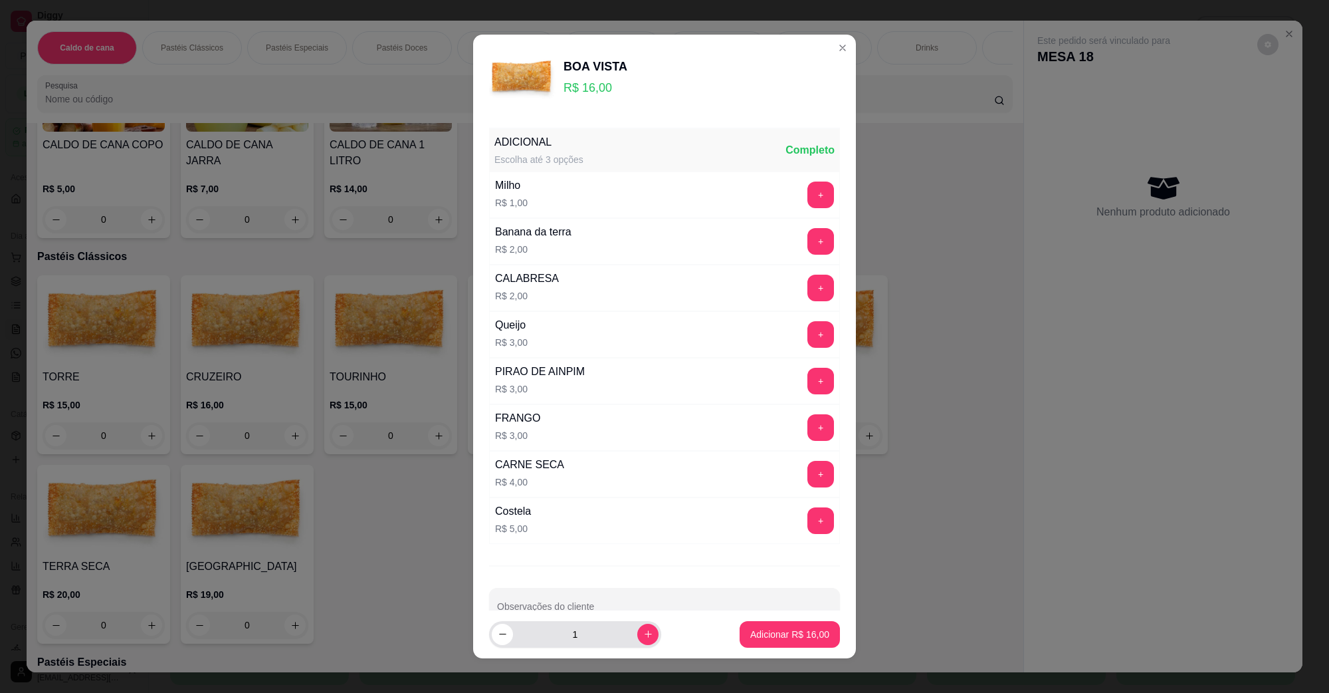
click at [615, 638] on input "1" at bounding box center [575, 634] width 124 height 27
click at [637, 637] on button "increase-product-quantity" at bounding box center [647, 633] width 21 height 21
type input "2"
click at [752, 638] on p "Adicionar R$ 32,00" at bounding box center [790, 633] width 77 height 13
type input "2"
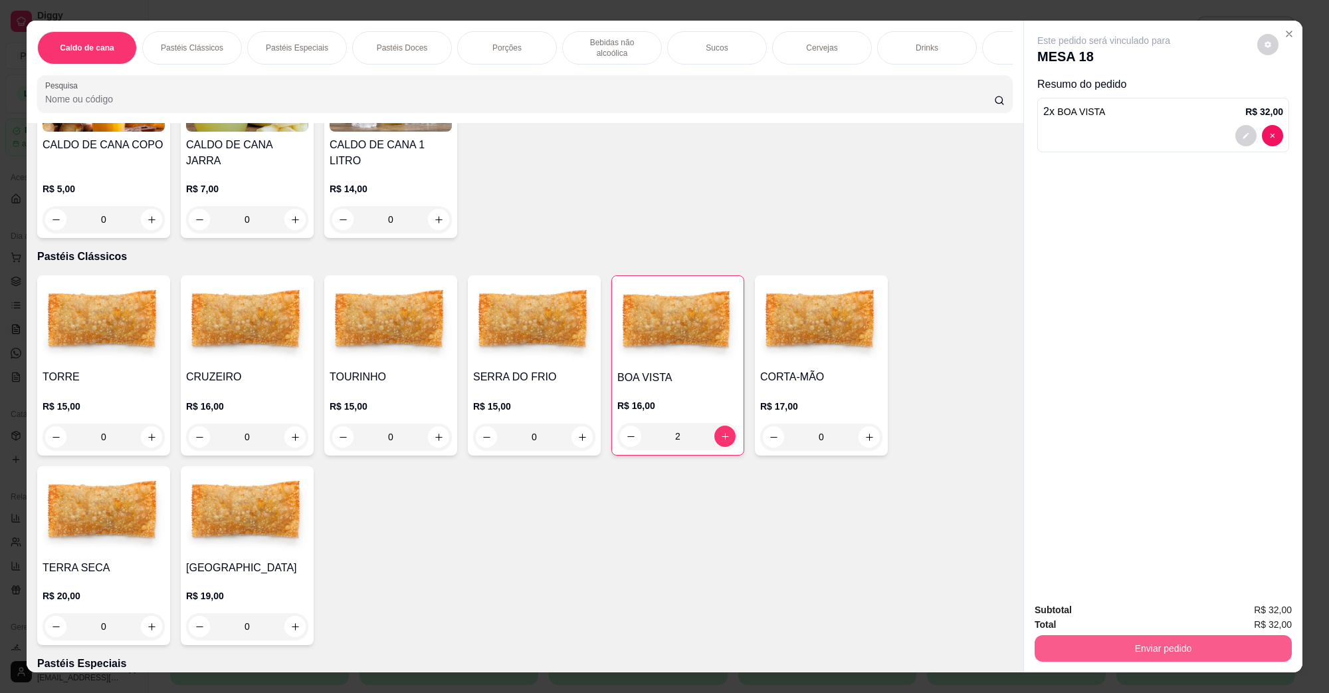
click at [1190, 648] on button "Enviar pedido" at bounding box center [1163, 648] width 257 height 27
click at [1140, 613] on button "Não registrar e enviar pedido" at bounding box center [1118, 615] width 134 height 25
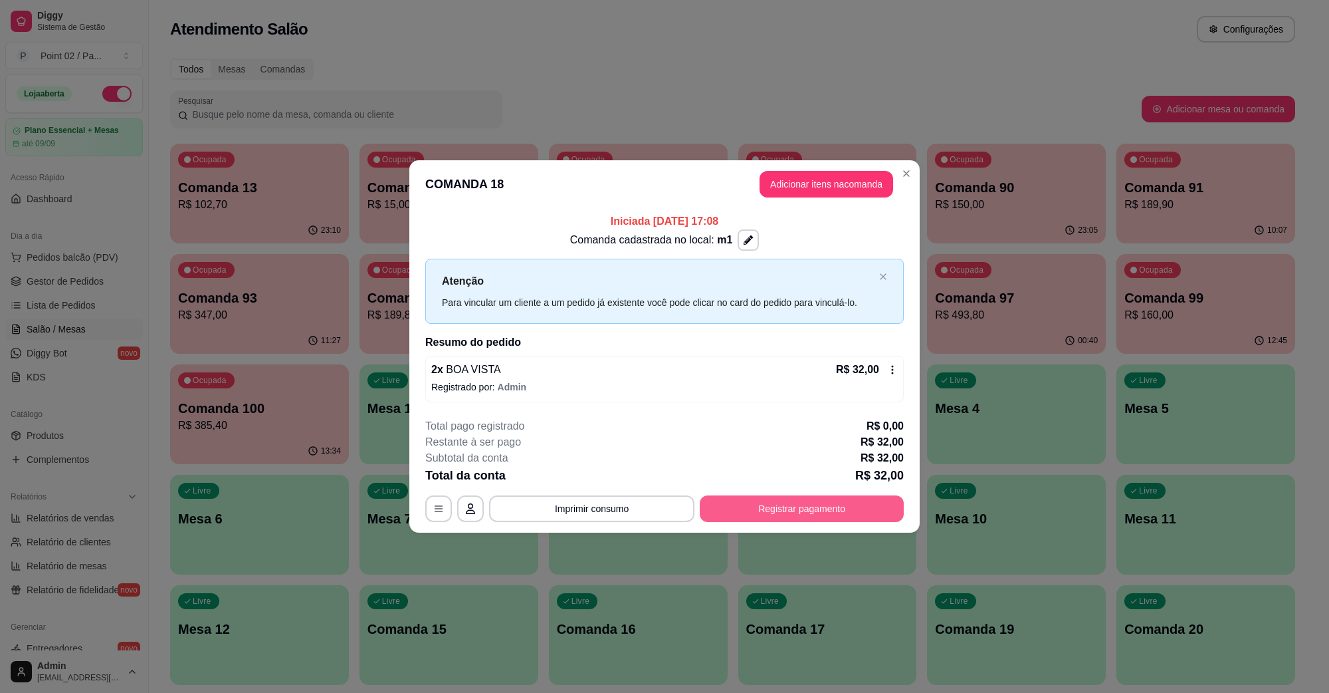
click at [871, 500] on button "Registrar pagamento" at bounding box center [802, 508] width 204 height 27
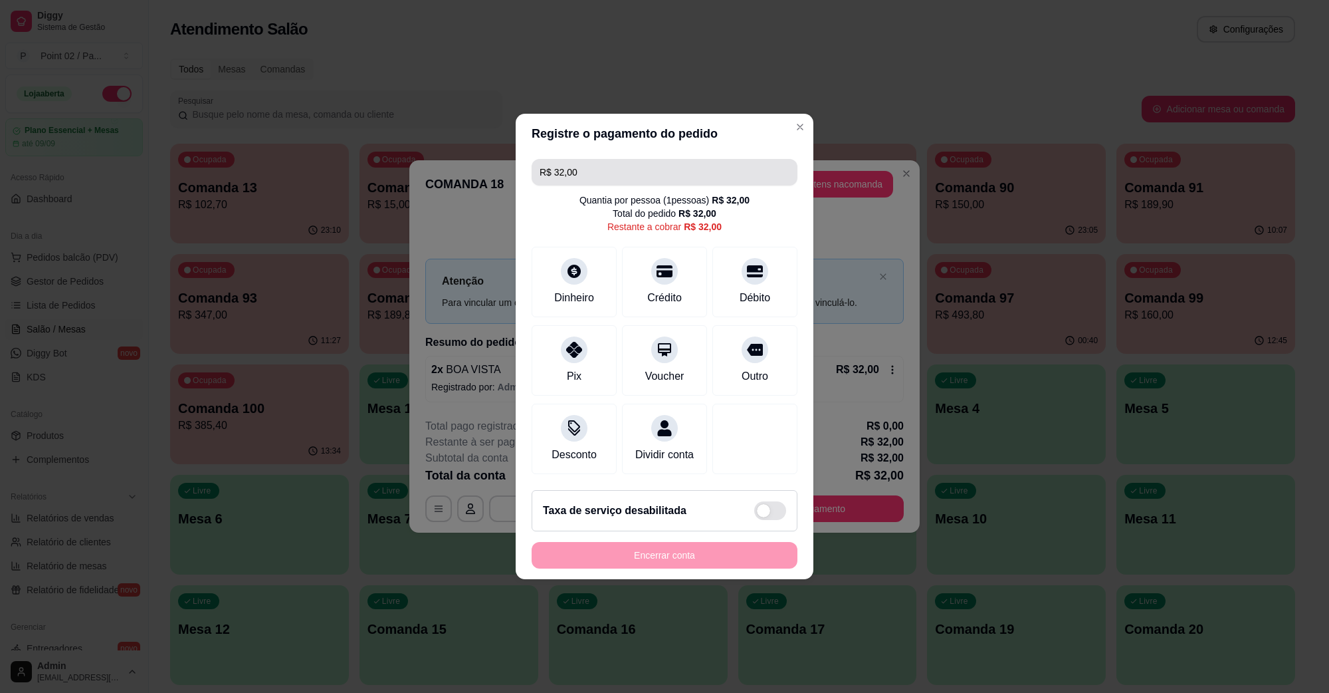
drag, startPoint x: 662, startPoint y: 156, endPoint x: 657, endPoint y: 161, distance: 7.1
click at [658, 159] on input "R$ 32,00" at bounding box center [665, 172] width 250 height 27
click at [589, 354] on div "Pix" at bounding box center [575, 358] width 94 height 78
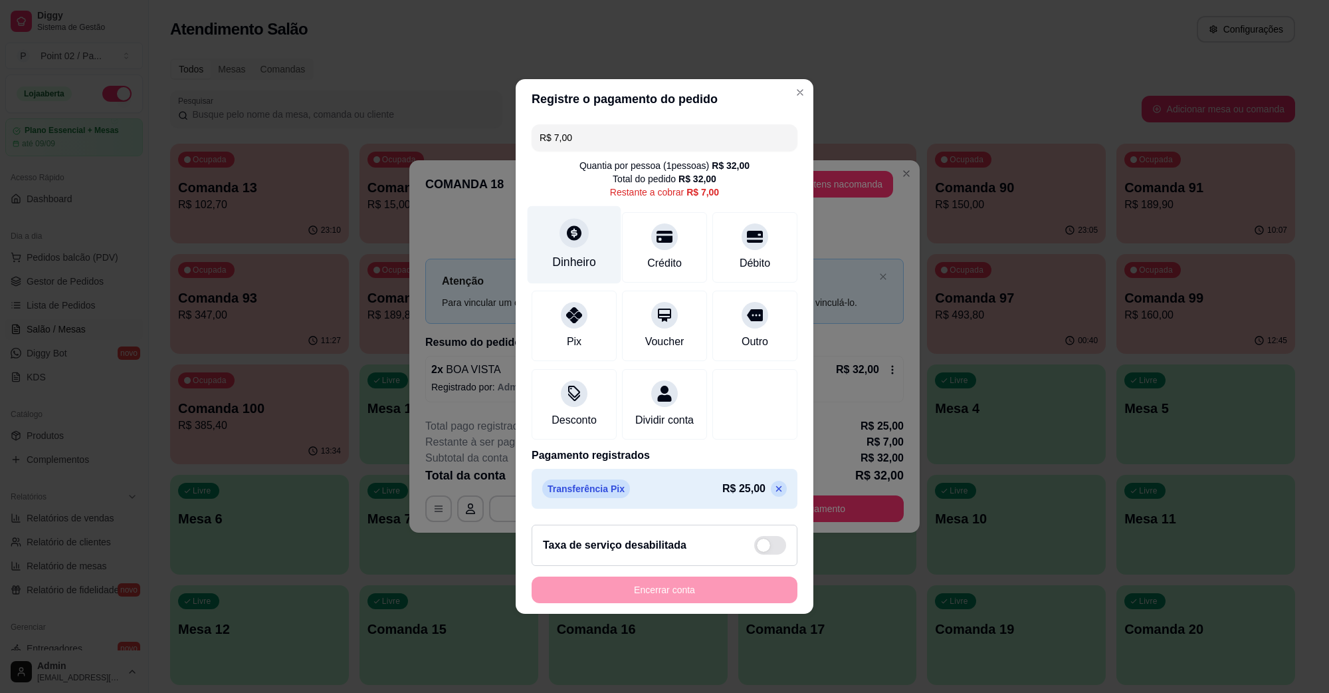
click at [566, 231] on icon at bounding box center [574, 232] width 17 height 17
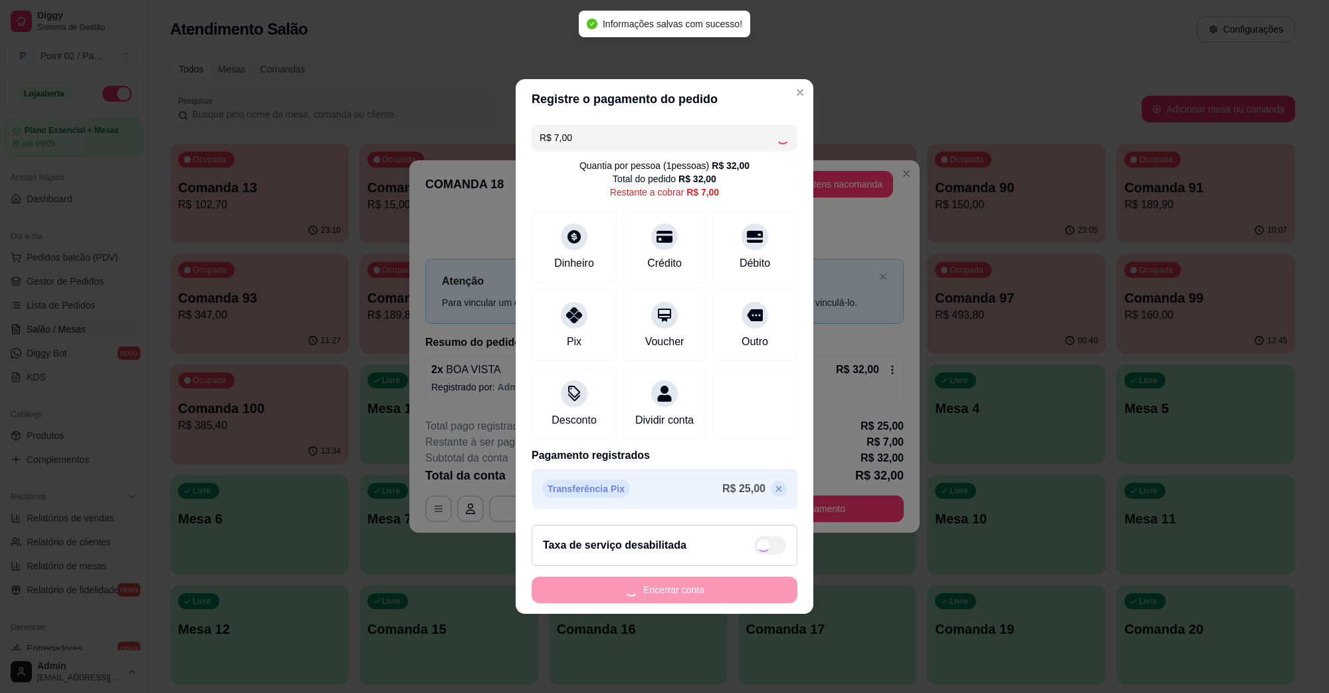
type input "R$ 0,00"
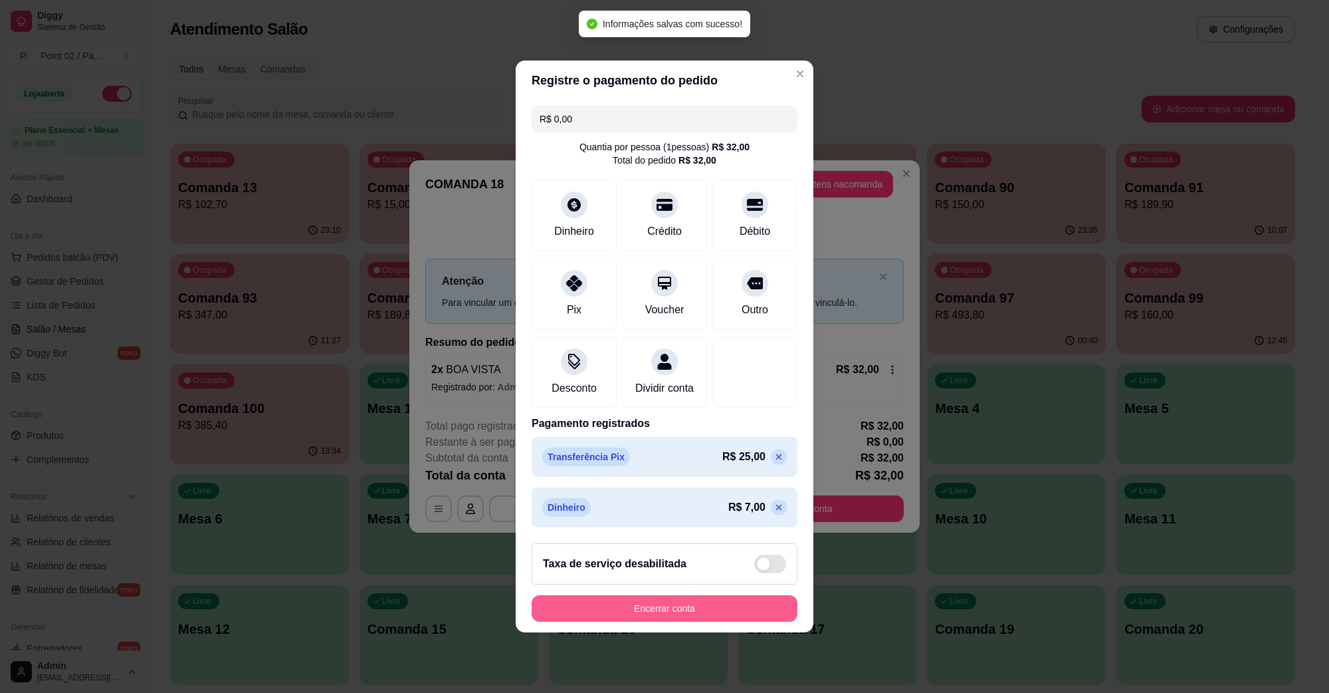
click at [697, 611] on button "Encerrar conta" at bounding box center [665, 608] width 266 height 27
